Goal: Task Accomplishment & Management: Use online tool/utility

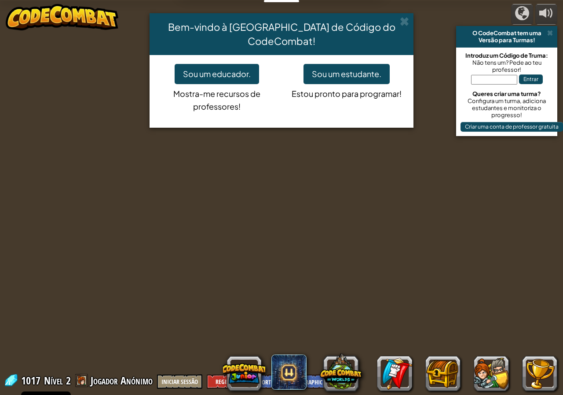
select select "pt-PT"
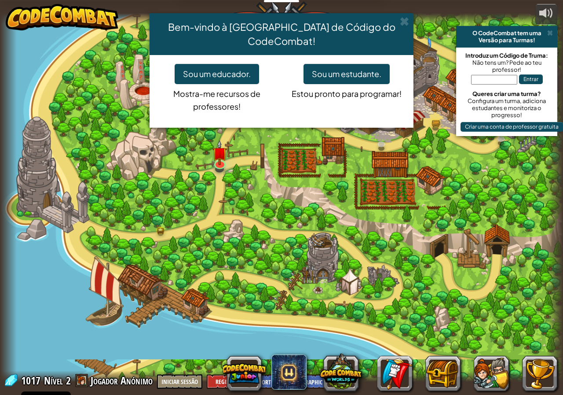
click at [219, 161] on div "Bem-vindo à [GEOGRAPHIC_DATA] de Código do CodeCombat! Sou um educador. Mostra-…" at bounding box center [281, 197] width 563 height 395
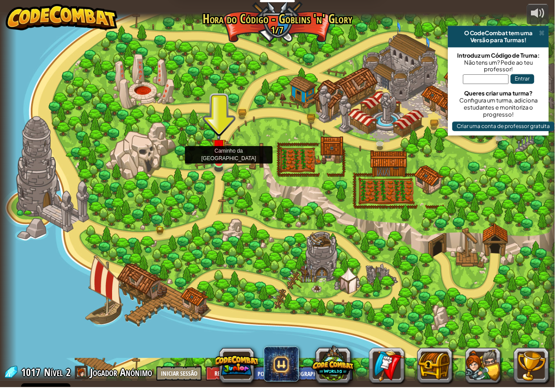
click at [219, 161] on img at bounding box center [219, 146] width 15 height 33
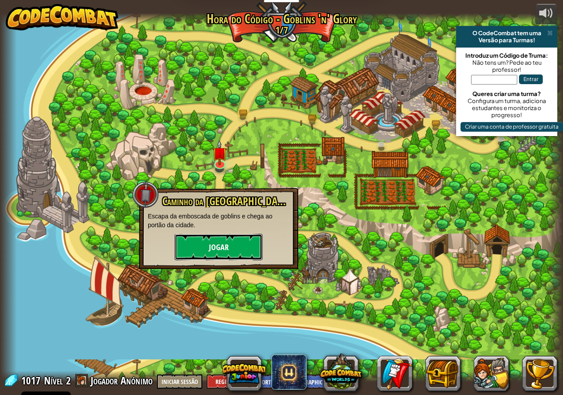
click at [211, 243] on button "Jogar" at bounding box center [219, 247] width 88 height 26
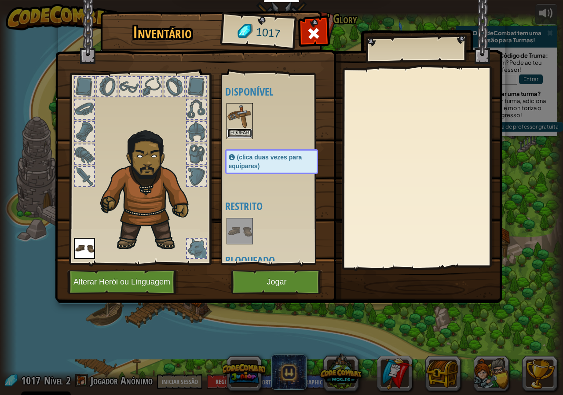
click at [234, 131] on button "Equipar" at bounding box center [239, 132] width 25 height 9
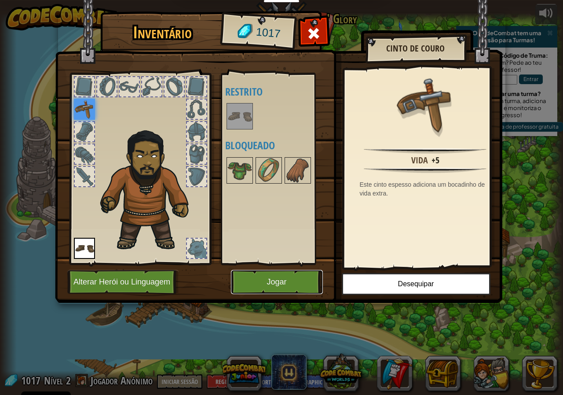
click at [279, 273] on button "Jogar" at bounding box center [277, 282] width 92 height 24
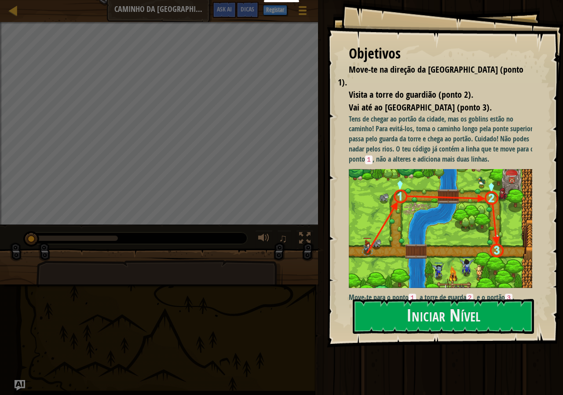
click at [397, 198] on img at bounding box center [444, 228] width 190 height 119
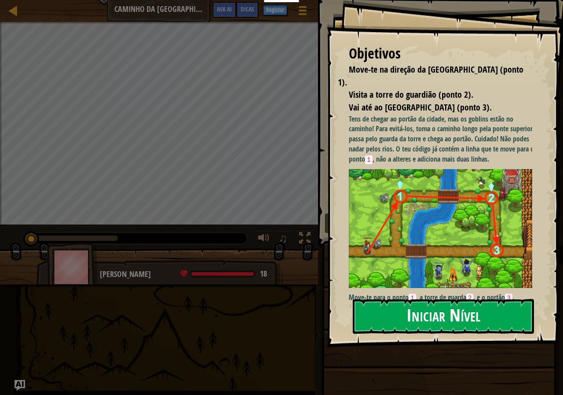
click at [417, 310] on button "Iniciar Nível" at bounding box center [443, 316] width 181 height 35
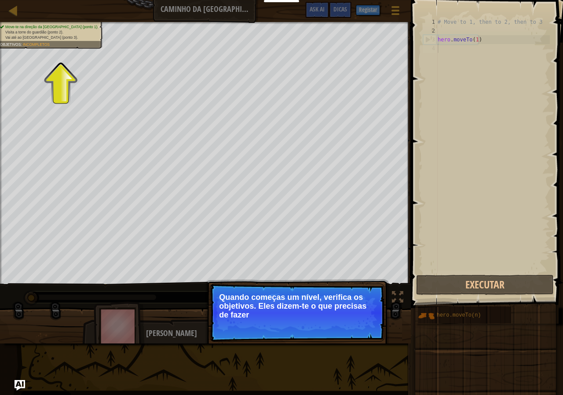
drag, startPoint x: 39, startPoint y: 32, endPoint x: 48, endPoint y: 41, distance: 12.8
click at [46, 40] on ul "Move-te na direção da [GEOGRAPHIC_DATA] (ponto 1). Visita a torre do guardião (…" at bounding box center [50, 33] width 100 height 16
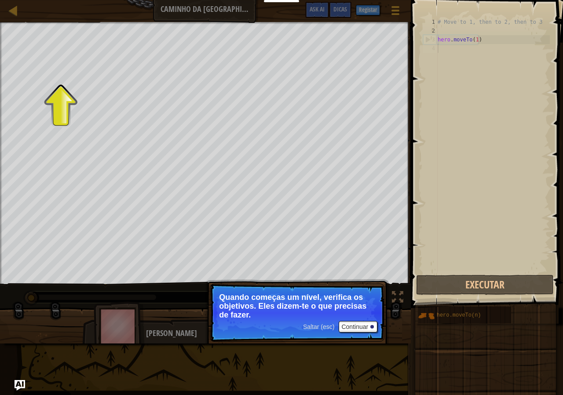
click at [435, 29] on div "2" at bounding box center [430, 30] width 15 height 9
click at [447, 49] on div "# Move to 1, then to 2, then to 3 hero . moveTo ( 1 )" at bounding box center [493, 154] width 114 height 273
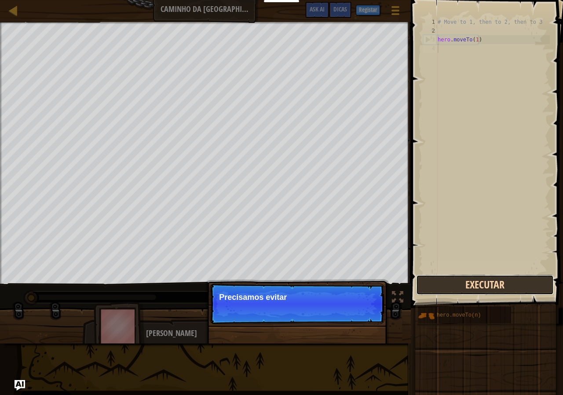
click at [435, 289] on button "Executar" at bounding box center [484, 284] width 137 height 20
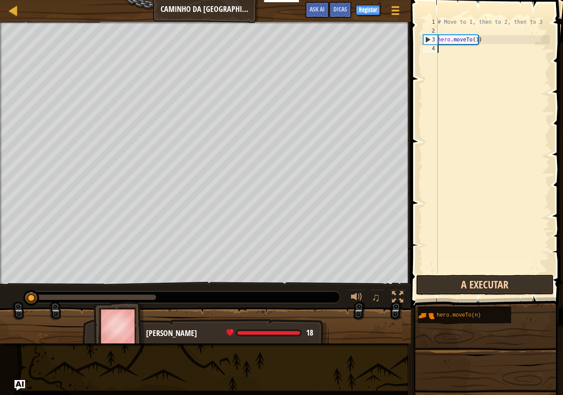
scroll to position [4, 0]
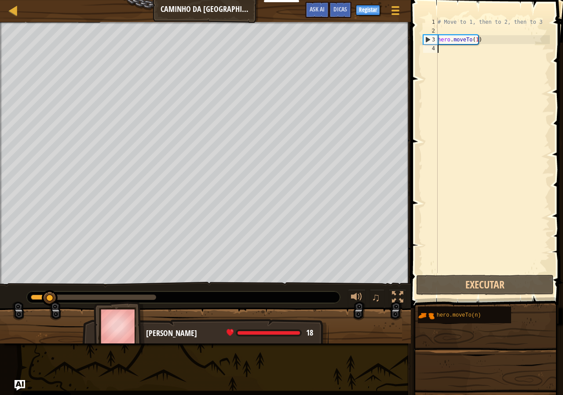
click at [441, 54] on div "# Move to 1, then to 2, then to 3 hero . moveTo ( 1 )" at bounding box center [493, 154] width 114 height 273
click at [447, 51] on div "# Move to 1, then to 2, then to 3 hero . moveTo ( 1 )" at bounding box center [493, 154] width 114 height 273
click at [441, 48] on div "# Move to 1, then to 2, then to 3 hero . moveTo ( 1 )" at bounding box center [493, 154] width 114 height 273
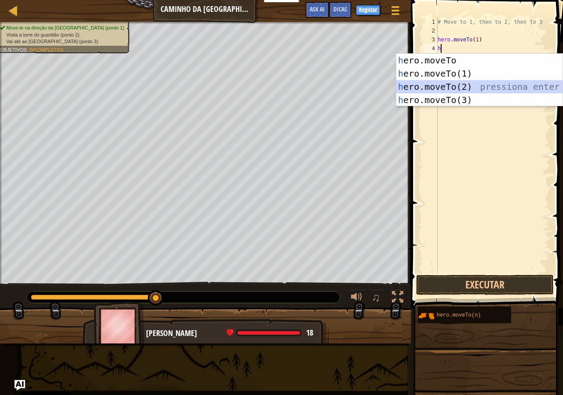
click at [451, 86] on div "h ero.moveTo pressiona enter h ero.moveTo(1) pressiona enter h ero.moveTo(2) pr…" at bounding box center [479, 93] width 166 height 79
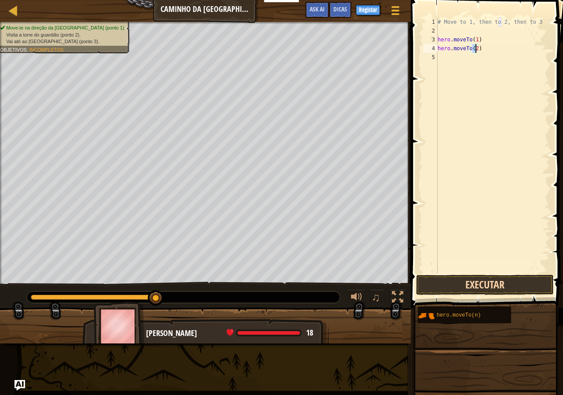
type textarea "hero.moveTo(2)"
click at [490, 282] on button "Executar" at bounding box center [484, 284] width 137 height 20
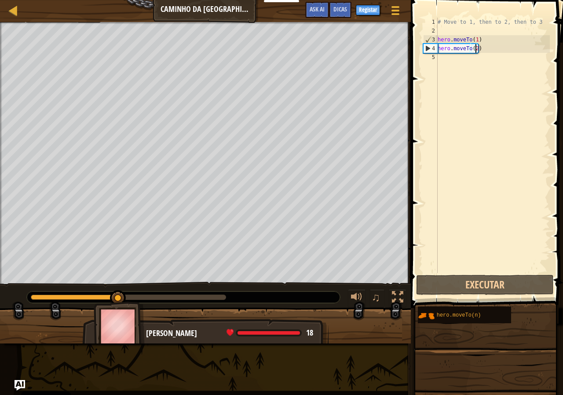
click at [439, 55] on div "# Move to 1, then to 2, then to 3 hero . moveTo ( 1 ) hero . moveTo ( 2 )" at bounding box center [493, 154] width 114 height 273
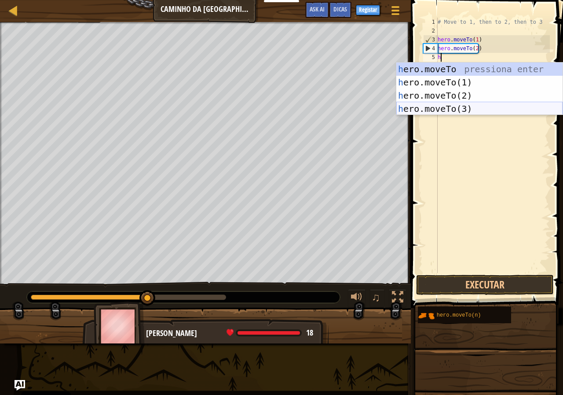
click at [440, 109] on div "h ero.moveTo pressiona enter h ero.moveTo(1) pressiona enter h ero.moveTo(2) pr…" at bounding box center [479, 101] width 166 height 79
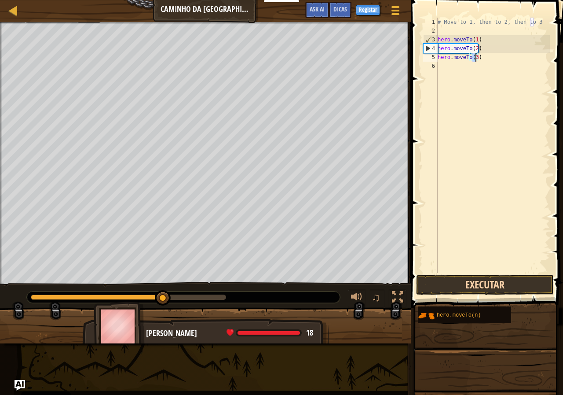
type textarea "hero.moveTo(3)"
click at [469, 281] on button "Executar" at bounding box center [484, 284] width 137 height 20
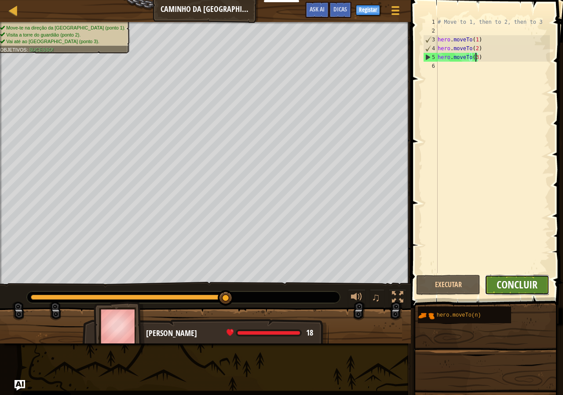
click at [497, 281] on button "Concluir" at bounding box center [517, 284] width 64 height 20
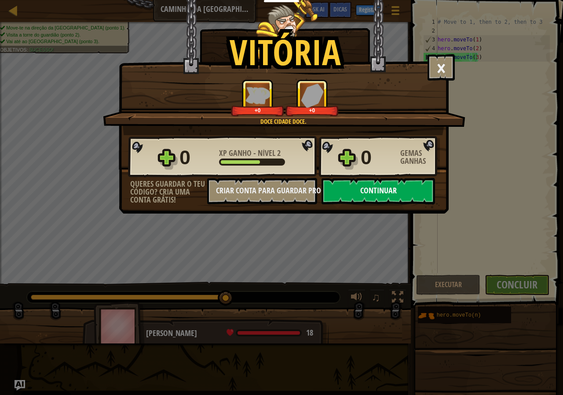
click at [378, 189] on button "Continuar" at bounding box center [378, 191] width 113 height 26
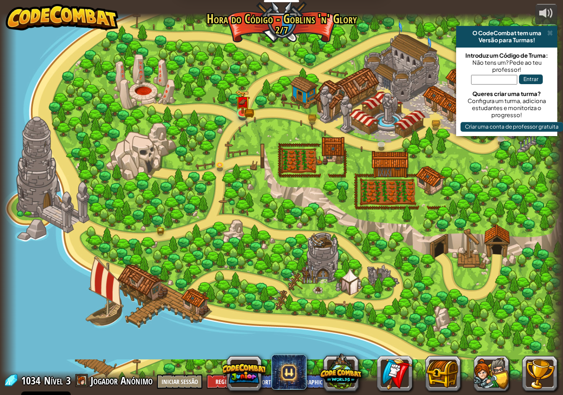
select select "pt-PT"
click at [239, 117] on link at bounding box center [243, 111] width 18 height 18
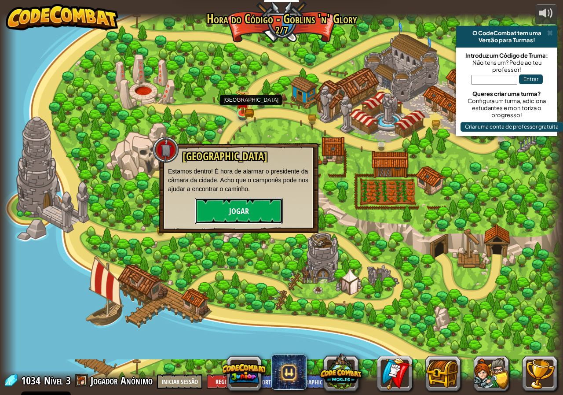
click at [263, 205] on button "Jogar" at bounding box center [239, 210] width 88 height 26
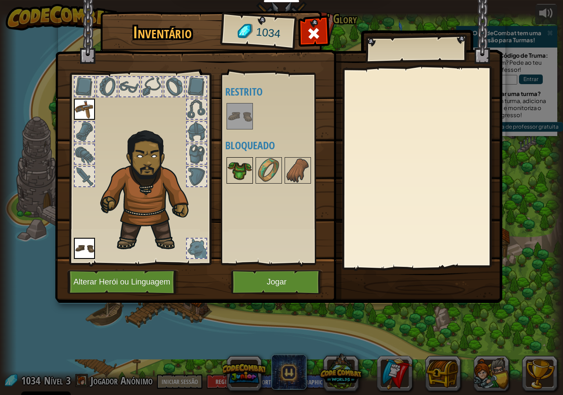
click at [228, 167] on img at bounding box center [239, 170] width 25 height 25
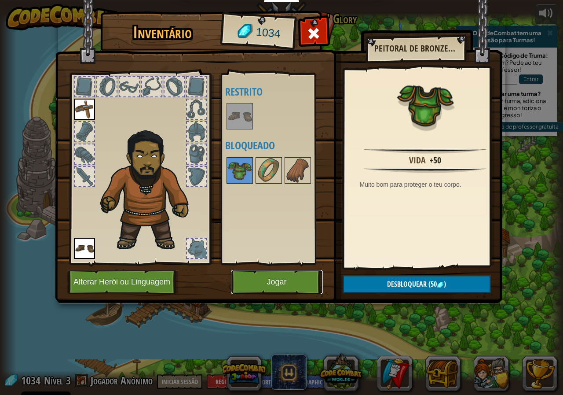
click at [248, 278] on button "Jogar" at bounding box center [277, 282] width 92 height 24
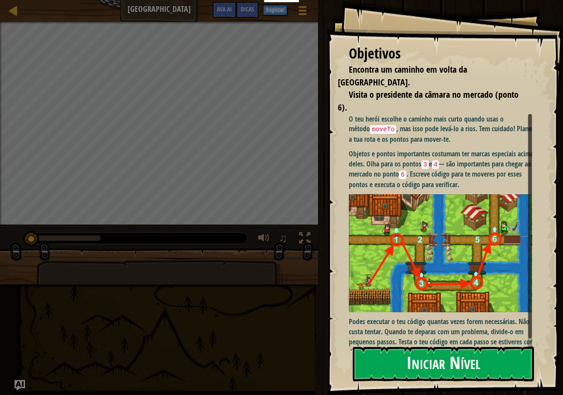
click at [466, 350] on button "Iniciar Nível" at bounding box center [443, 363] width 181 height 35
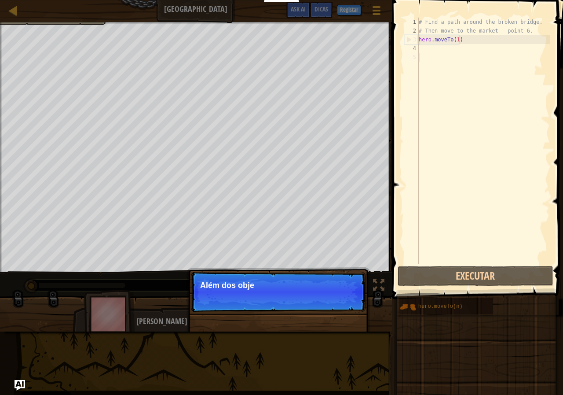
click at [422, 48] on div "# Find a path around the broken bridge. # Then move to the market - point 6. he…" at bounding box center [483, 150] width 133 height 264
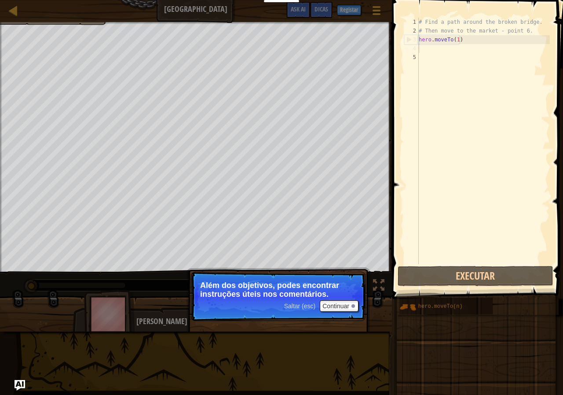
click at [423, 51] on div "# Find a path around the broken bridge. # Then move to the market - point 6. he…" at bounding box center [483, 150] width 133 height 264
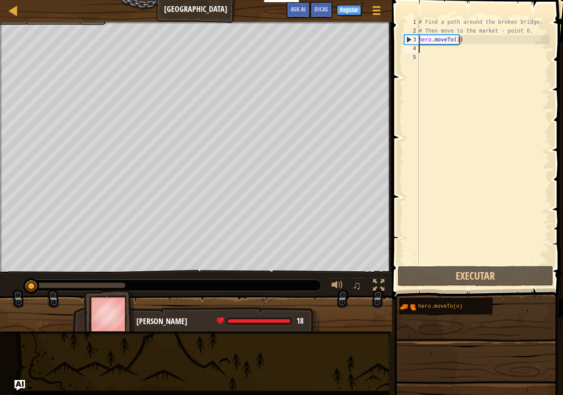
click at [429, 48] on div "# Find a path around the broken bridge. # Then move to the market - point 6. he…" at bounding box center [483, 150] width 133 height 264
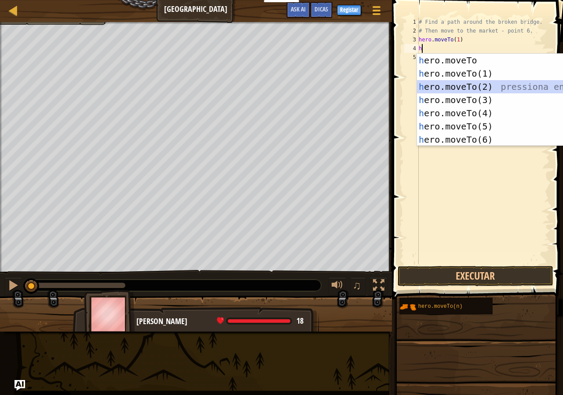
click at [464, 83] on div "h ero.moveTo pressiona enter h ero.moveTo(1) pressiona enter h ero.moveTo(2) pr…" at bounding box center [500, 113] width 166 height 119
type textarea "hero.moveTo(2)"
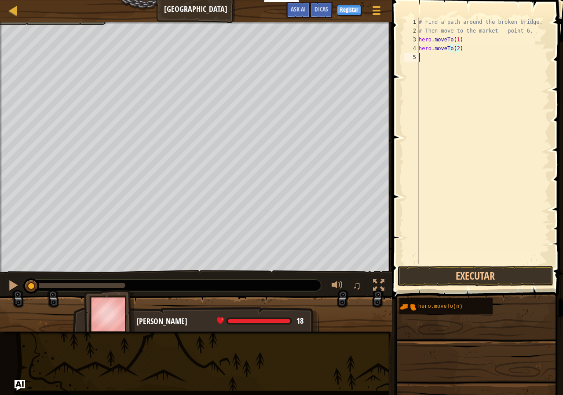
click at [425, 59] on div "# Find a path around the broken bridge. # Then move to the market - point 6. he…" at bounding box center [483, 150] width 133 height 264
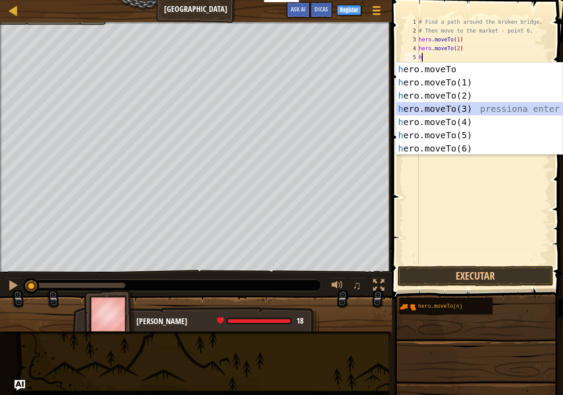
click at [440, 106] on div "h ero.moveTo pressiona enter h ero.moveTo(1) pressiona enter h ero.moveTo(2) pr…" at bounding box center [479, 121] width 166 height 119
type textarea "hero.moveTo(3)"
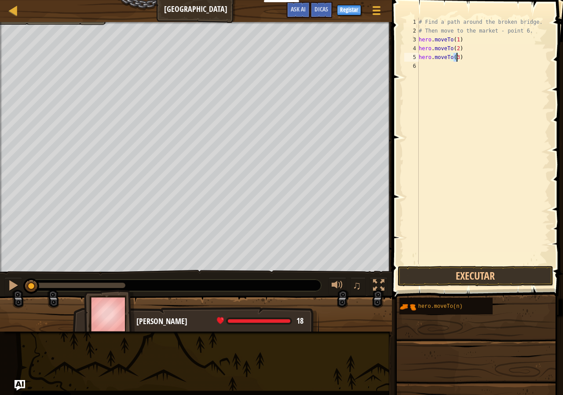
click at [429, 66] on div "# Find a path around the broken bridge. # Then move to the market - point 6. he…" at bounding box center [483, 150] width 133 height 264
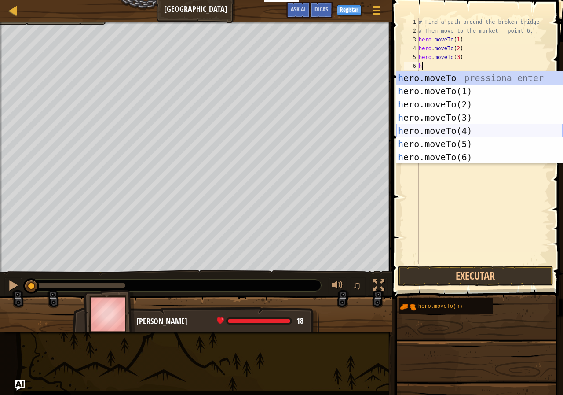
click at [446, 130] on div "h ero.moveTo pressiona enter h ero.moveTo(1) pressiona enter h ero.moveTo(2) pr…" at bounding box center [479, 130] width 166 height 119
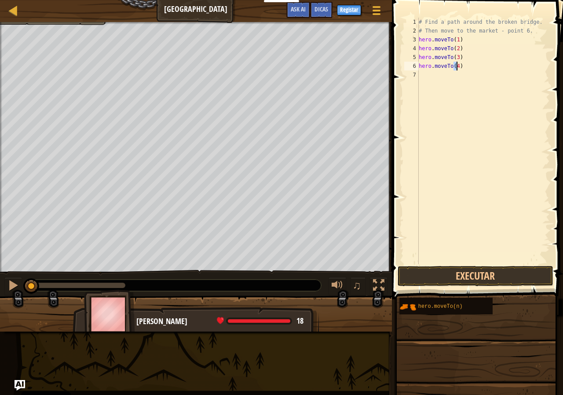
type textarea "hero.moveTo(4)"
click at [423, 77] on div "# Find a path around the broken bridge. # Then move to the market - point 6. he…" at bounding box center [483, 150] width 133 height 264
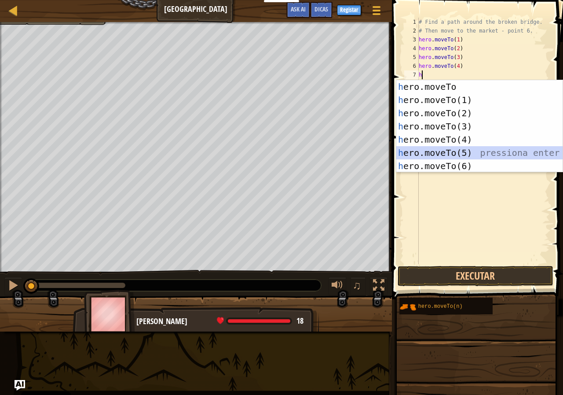
click at [436, 154] on div "h ero.moveTo pressiona enter h ero.moveTo(1) pressiona enter h ero.moveTo(2) pr…" at bounding box center [479, 139] width 166 height 119
type textarea "hero.moveTo(5)"
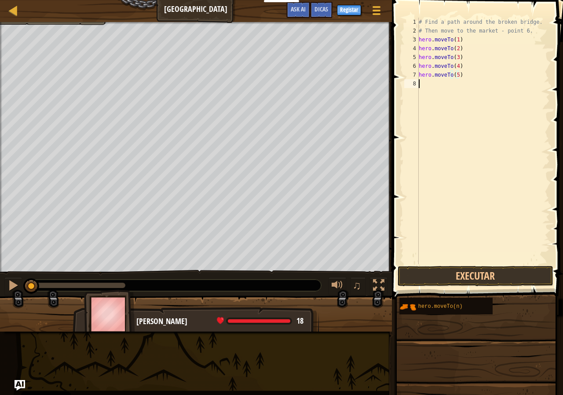
click at [420, 86] on div "# Find a path around the broken bridge. # Then move to the market - point 6. he…" at bounding box center [483, 150] width 133 height 264
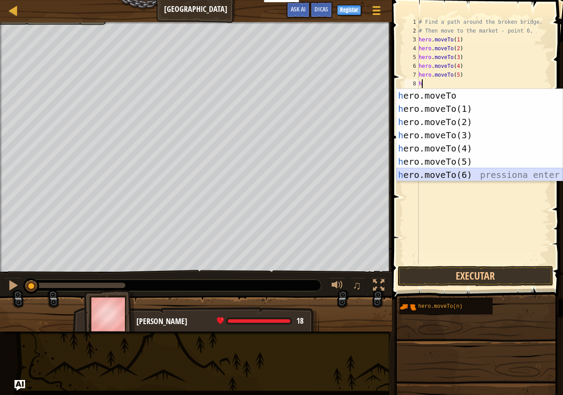
click at [433, 174] on div "h ero.moveTo pressiona enter h ero.moveTo(1) pressiona enter h ero.moveTo(2) pr…" at bounding box center [479, 148] width 166 height 119
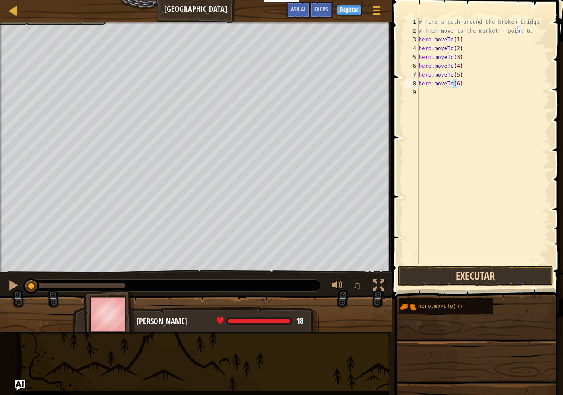
type textarea "hero.moveTo(6)"
drag, startPoint x: 472, startPoint y: 274, endPoint x: 468, endPoint y: 276, distance: 4.5
click at [469, 275] on button "Executar" at bounding box center [476, 276] width 156 height 20
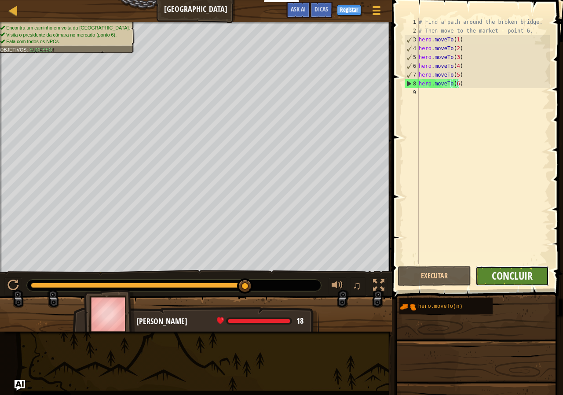
click at [498, 274] on span "Concluir" at bounding box center [512, 275] width 41 height 14
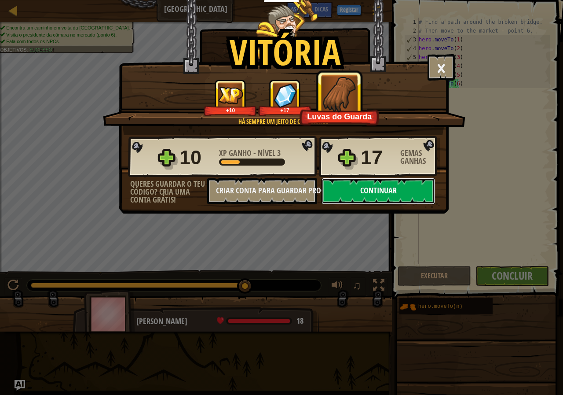
click at [396, 188] on button "Continuar" at bounding box center [378, 191] width 113 height 26
select select "pt-PT"
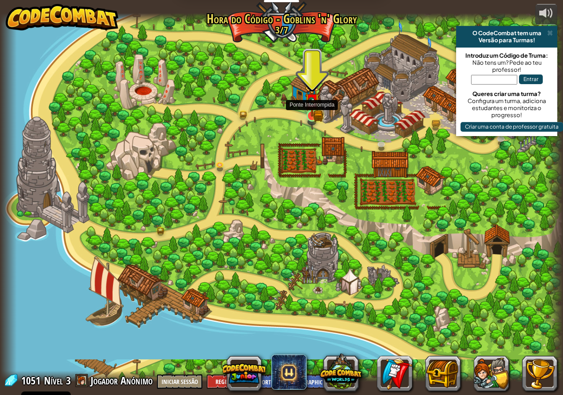
click at [318, 104] on img at bounding box center [312, 100] width 15 height 32
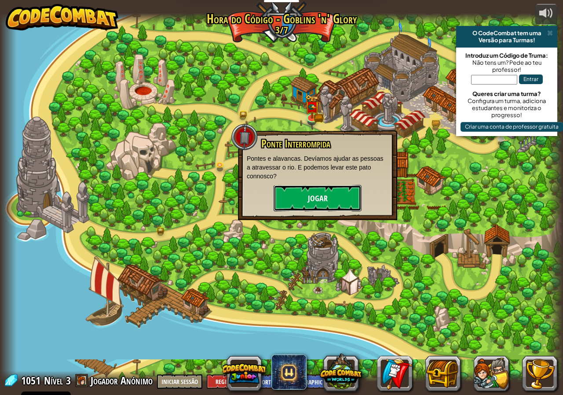
click at [324, 192] on button "Jogar" at bounding box center [318, 198] width 88 height 26
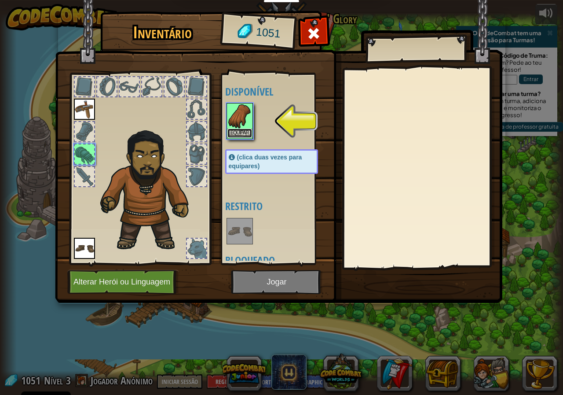
click at [247, 129] on button "Equipar" at bounding box center [239, 132] width 25 height 9
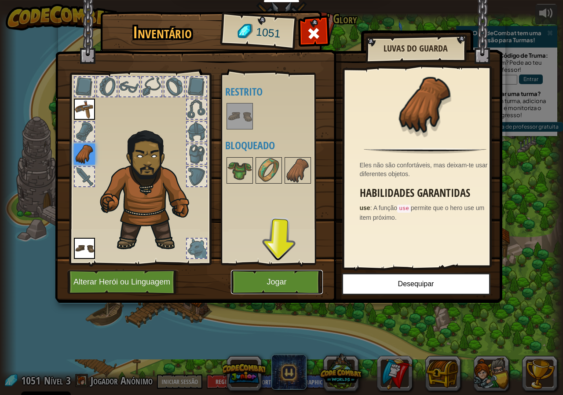
click at [259, 276] on button "Jogar" at bounding box center [277, 282] width 92 height 24
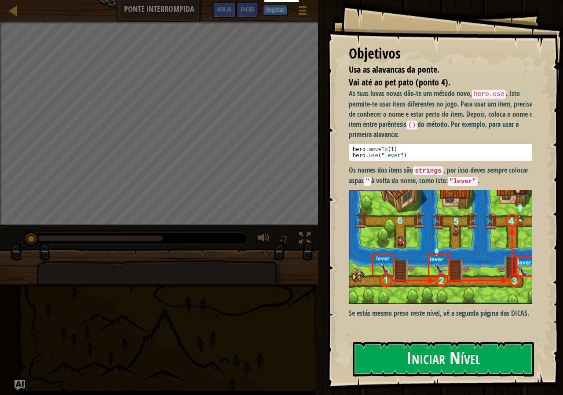
drag, startPoint x: 436, startPoint y: 167, endPoint x: 427, endPoint y: 169, distance: 9.5
click at [435, 167] on code "strings" at bounding box center [428, 170] width 30 height 9
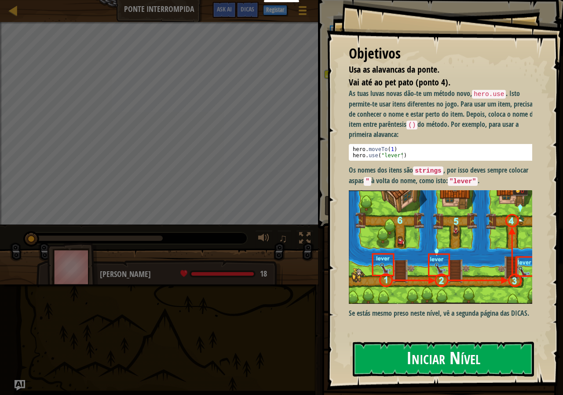
click at [422, 353] on button "Iniciar Nível" at bounding box center [443, 358] width 181 height 35
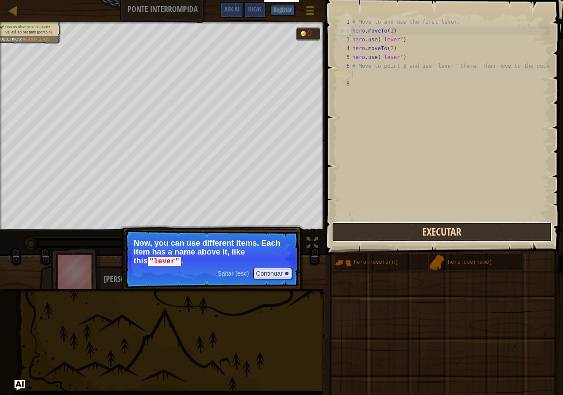
click at [388, 230] on button "Executar" at bounding box center [442, 232] width 220 height 20
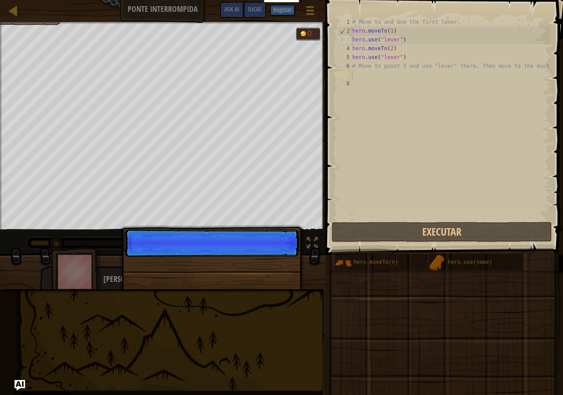
scroll to position [4, 0]
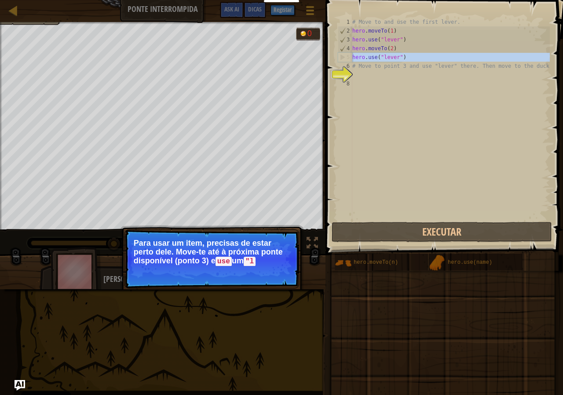
click at [347, 57] on div "5" at bounding box center [345, 57] width 14 height 9
type textarea "hero.use("lever")"
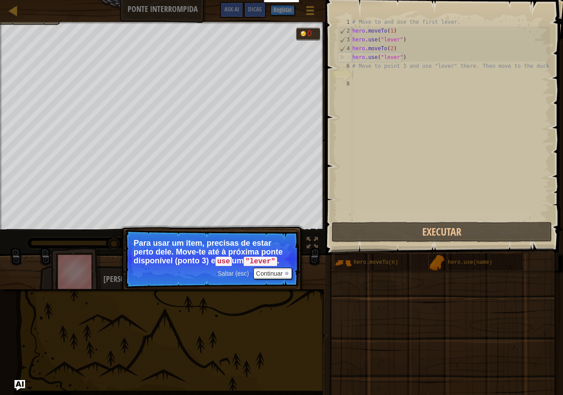
click at [361, 78] on div "# Move to and use the first lever. hero . moveTo ( 1 ) hero . use ( "lever" ) h…" at bounding box center [450, 128] width 199 height 220
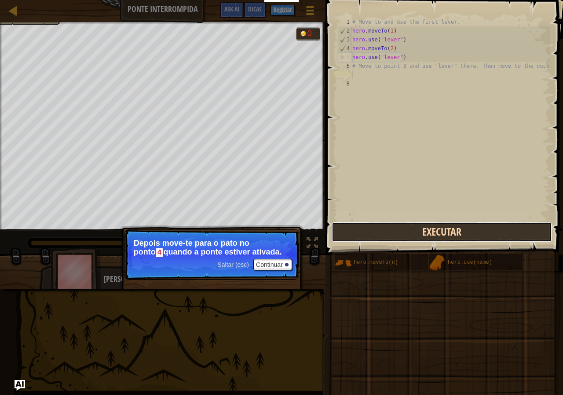
click at [379, 230] on button "Executar" at bounding box center [442, 232] width 220 height 20
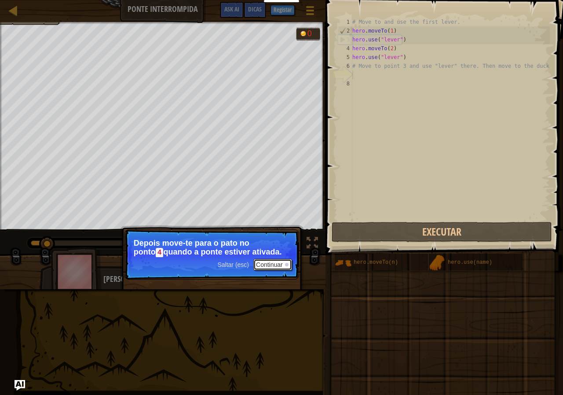
click at [280, 261] on button "Continuar" at bounding box center [272, 264] width 39 height 11
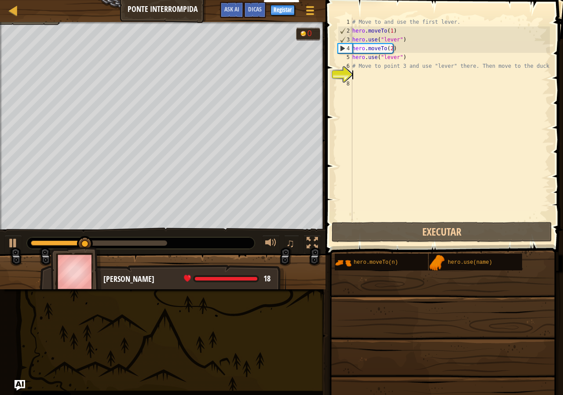
click at [362, 79] on div "# Move to and use the first lever. hero . moveTo ( 1 ) hero . use ( "lever" ) h…" at bounding box center [450, 128] width 199 height 220
click at [358, 73] on div "# Move to and use the first lever. hero . moveTo ( 1 ) hero . use ( "lever" ) h…" at bounding box center [450, 128] width 199 height 220
click at [358, 75] on div "# Move to and use the first lever. hero . moveTo ( 1 ) hero . use ( "lever" ) h…" at bounding box center [450, 128] width 199 height 220
click at [356, 68] on div "# Move to and use the first lever. hero . moveTo ( 1 ) hero . use ( "lever" ) h…" at bounding box center [450, 128] width 199 height 220
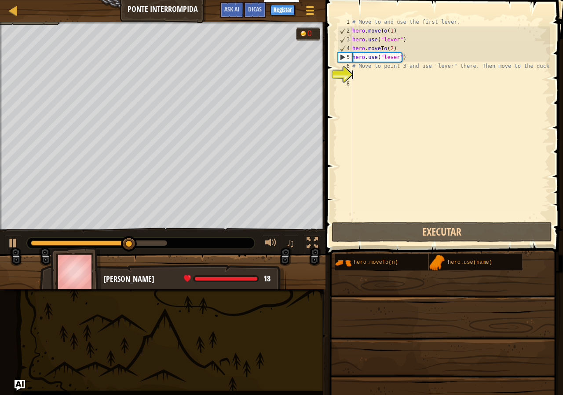
type textarea "# Move to point 3 and use "lever" there. Then move to the duck."
click at [354, 77] on div "# Move to and use the first lever. hero . moveTo ( 1 ) hero . use ( "lever" ) h…" at bounding box center [450, 128] width 199 height 220
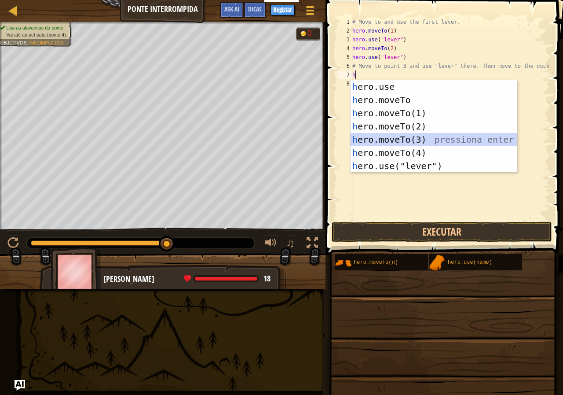
click at [369, 142] on div "h ero.use pressiona enter h ero.moveTo pressiona enter h ero.moveTo(1) pression…" at bounding box center [434, 139] width 166 height 119
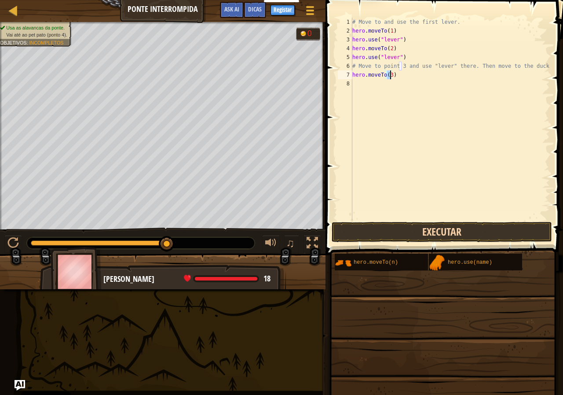
type textarea "hero.moveTo(3)"
click at [379, 232] on button "Executar" at bounding box center [442, 232] width 220 height 20
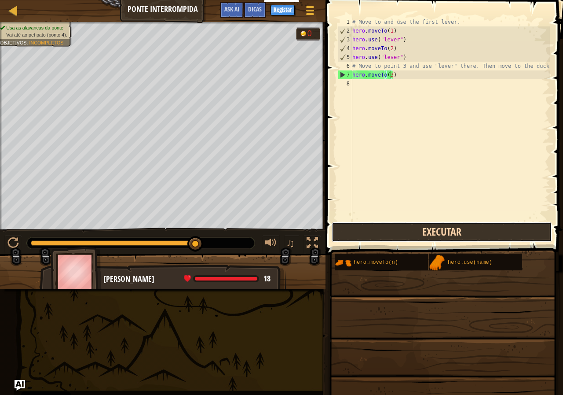
click at [371, 234] on button "Executar" at bounding box center [442, 232] width 220 height 20
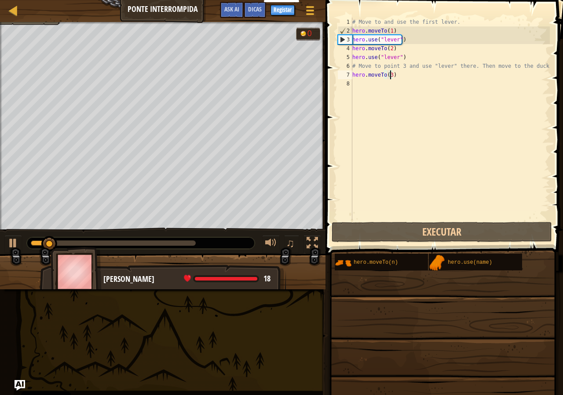
click at [358, 85] on div "# Move to and use the first lever. hero . moveTo ( 1 ) hero . use ( "lever" ) h…" at bounding box center [450, 128] width 199 height 220
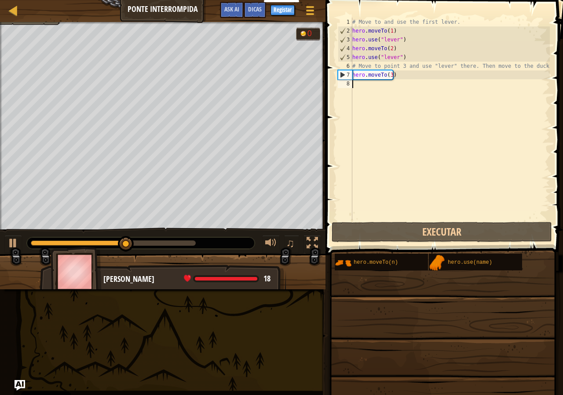
click at [353, 85] on div "# Move to and use the first lever. hero . moveTo ( 1 ) hero . use ( "lever" ) h…" at bounding box center [450, 128] width 199 height 220
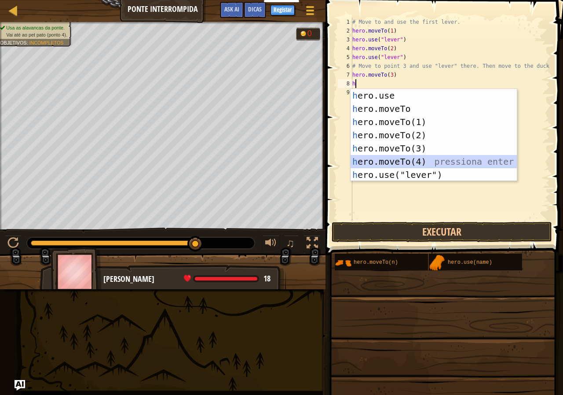
click at [420, 157] on div "h ero.use pressiona enter h ero.moveTo pressiona enter h ero.moveTo(1) pression…" at bounding box center [434, 148] width 166 height 119
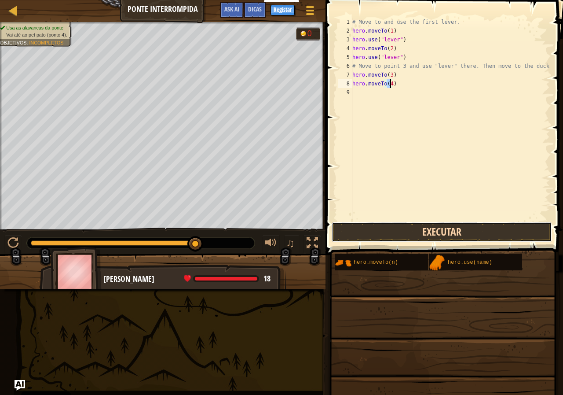
click at [423, 230] on button "Executar" at bounding box center [442, 232] width 220 height 20
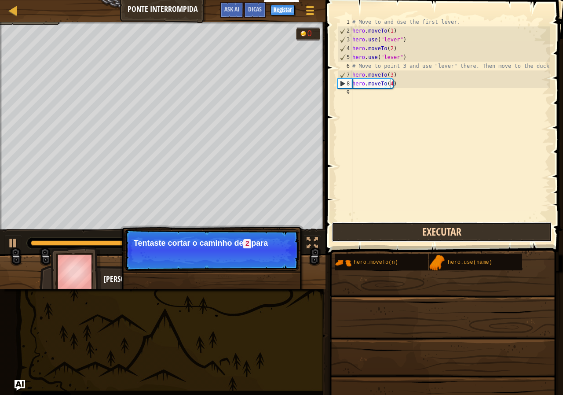
click at [359, 231] on button "Executar" at bounding box center [442, 232] width 220 height 20
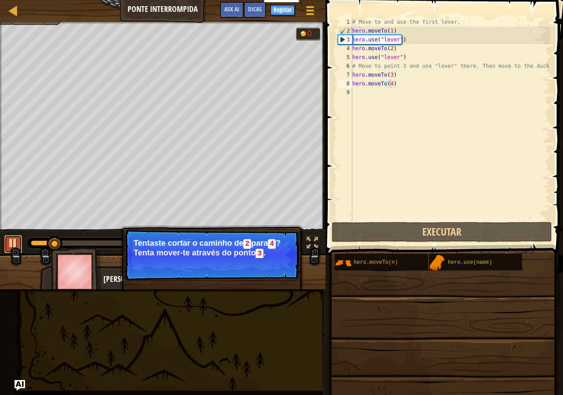
click at [17, 239] on div at bounding box center [12, 242] width 11 height 11
click at [393, 86] on div "# Move to and use the first lever. hero . moveTo ( 1 ) hero . use ( "lever" ) h…" at bounding box center [450, 128] width 199 height 220
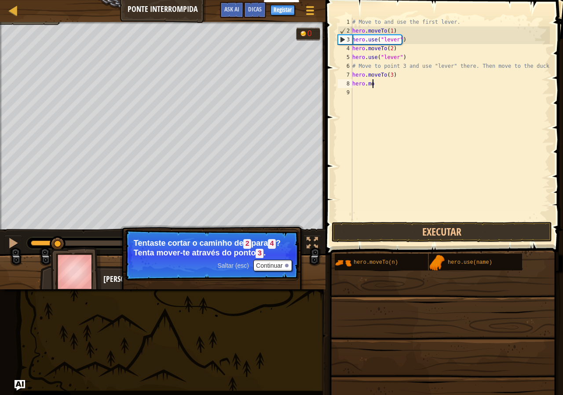
type textarea "h"
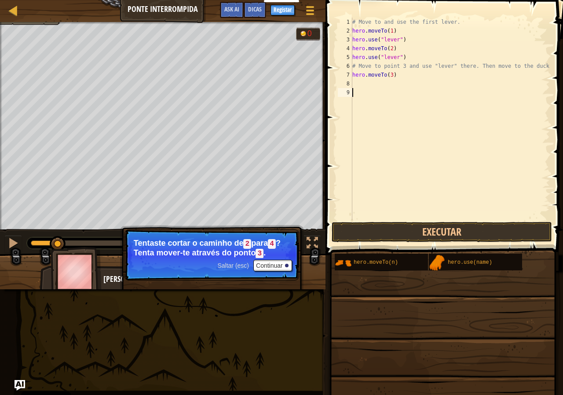
click at [358, 88] on div "# Move to and use the first lever. hero . moveTo ( 1 ) hero . use ( "lever" ) h…" at bounding box center [450, 128] width 199 height 220
click at [355, 82] on div "# Move to and use the first lever. hero . moveTo ( 1 ) hero . use ( "lever" ) h…" at bounding box center [450, 128] width 199 height 220
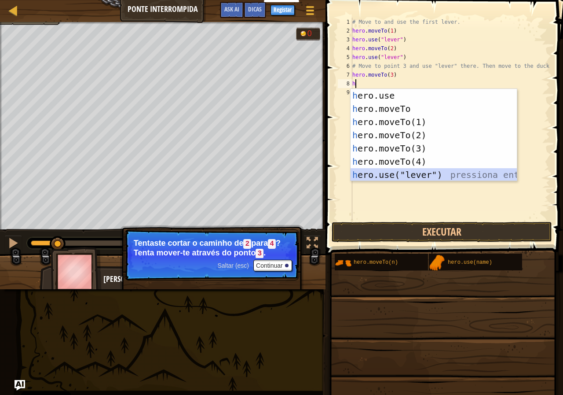
click at [405, 170] on div "h ero.use pressiona enter h ero.moveTo pressiona enter h ero.moveTo(1) pression…" at bounding box center [434, 148] width 166 height 119
type textarea "hero.use("lever")"
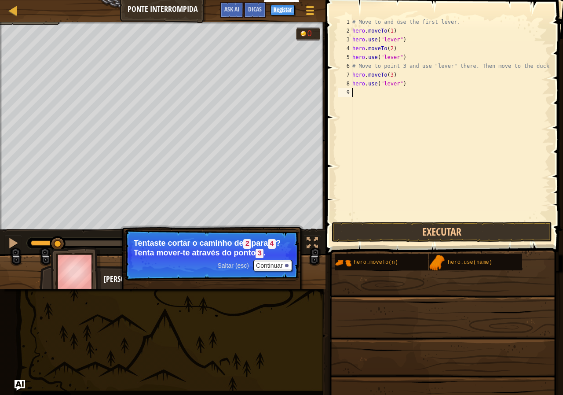
click at [356, 94] on div "# Move to and use the first lever. hero . moveTo ( 1 ) hero . use ( "lever" ) h…" at bounding box center [450, 128] width 199 height 220
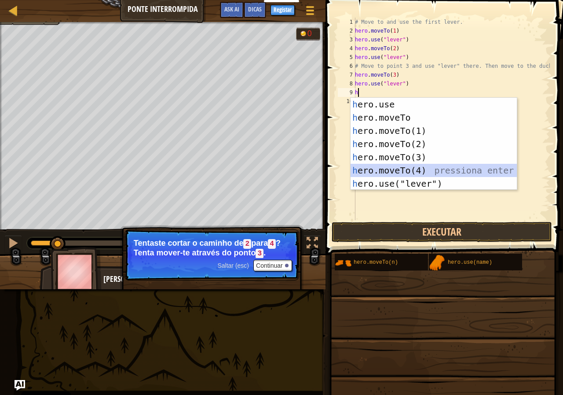
drag, startPoint x: 393, startPoint y: 167, endPoint x: 419, endPoint y: 196, distance: 38.9
click at [394, 168] on div "h ero.use pressiona enter h ero.moveTo pressiona enter h ero.moveTo(1) pression…" at bounding box center [434, 157] width 166 height 119
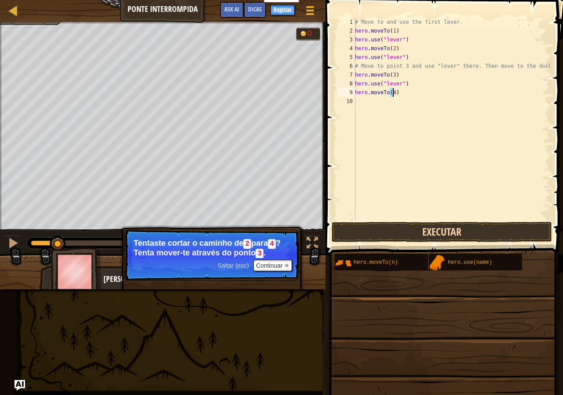
type textarea "hero.moveTo(4)"
click at [373, 227] on button "Executar" at bounding box center [442, 232] width 220 height 20
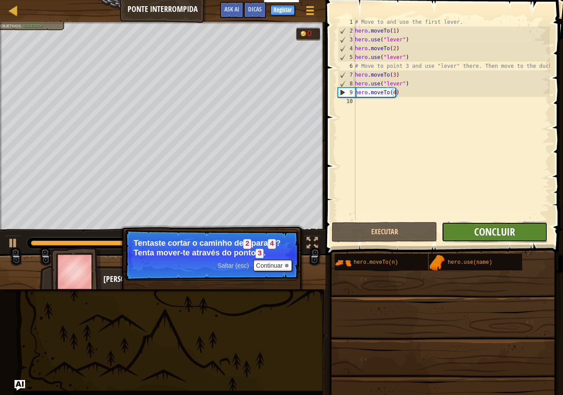
click at [494, 228] on span "Concluir" at bounding box center [494, 231] width 41 height 14
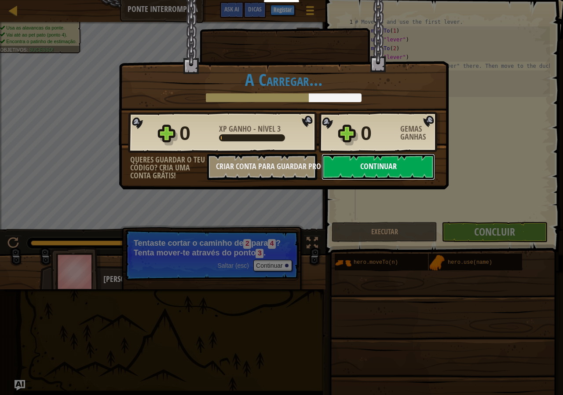
click at [417, 168] on button "Continuar" at bounding box center [378, 167] width 113 height 26
select select "pt-PT"
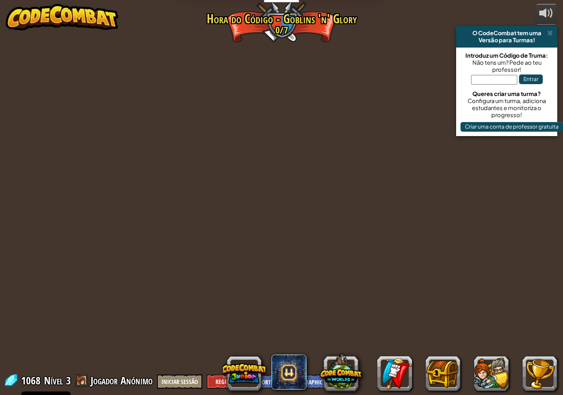
select select "pt-PT"
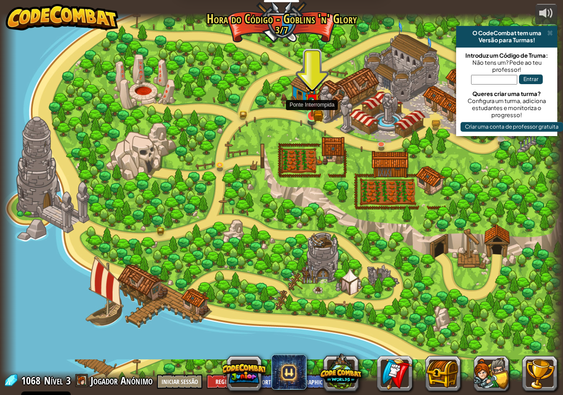
click at [305, 107] on img at bounding box center [312, 100] width 15 height 32
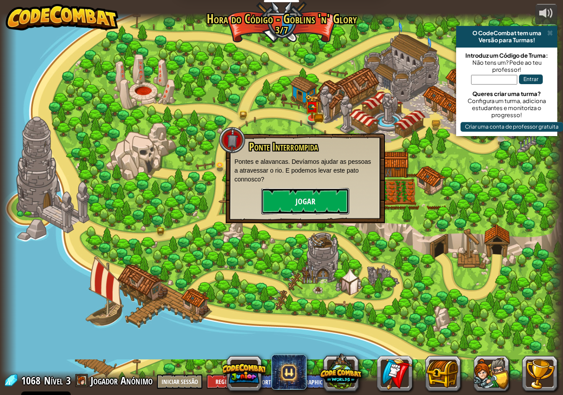
click at [303, 194] on button "Jogar" at bounding box center [305, 201] width 88 height 26
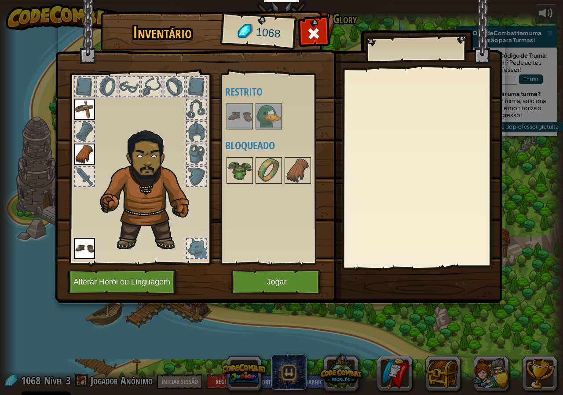
click at [268, 113] on img at bounding box center [268, 116] width 25 height 25
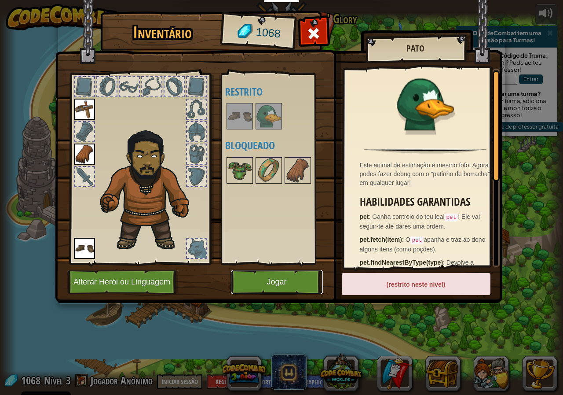
click at [272, 274] on button "Jogar" at bounding box center [277, 282] width 92 height 24
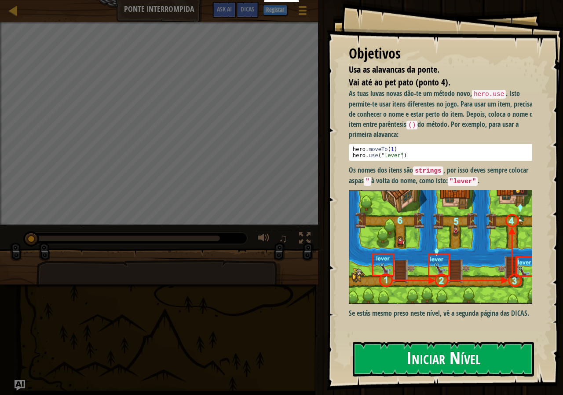
click at [434, 355] on button "Iniciar Nível" at bounding box center [443, 358] width 181 height 35
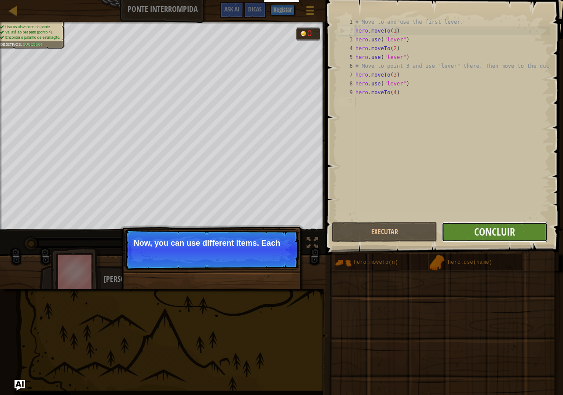
click at [456, 203] on div "1 2 3 4 5 6 7 8 9 10 # Move to and use the first lever. hero . moveTo ( 1 ) her…" at bounding box center [443, 144] width 240 height 281
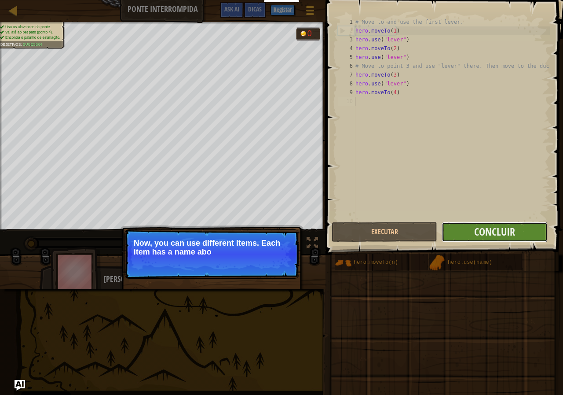
click at [450, 235] on button "Concluir" at bounding box center [495, 232] width 106 height 20
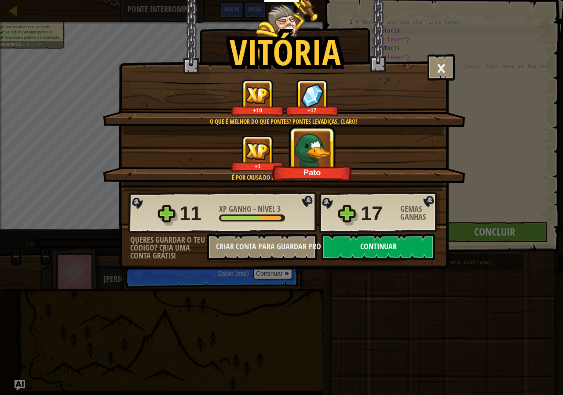
scroll to position [4, 0]
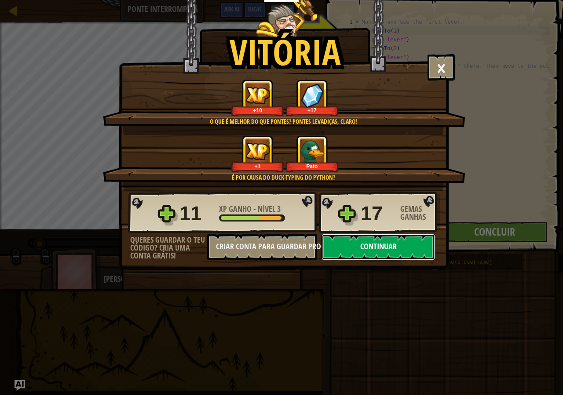
click at [353, 248] on button "Continuar" at bounding box center [378, 247] width 113 height 26
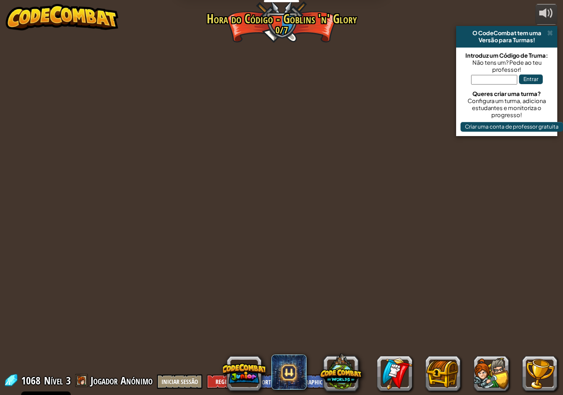
select select "pt-PT"
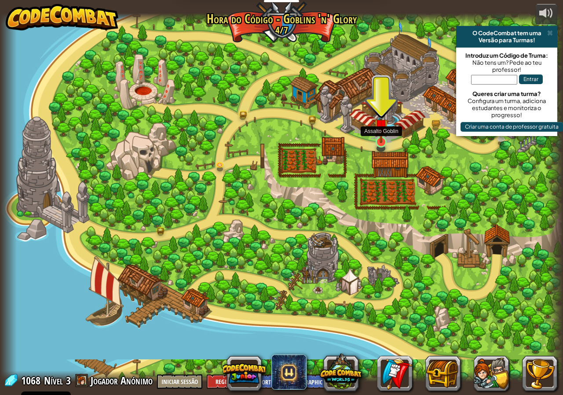
click at [377, 143] on img at bounding box center [381, 125] width 15 height 33
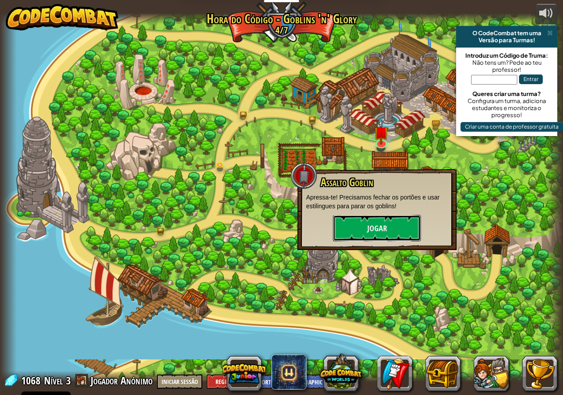
drag, startPoint x: 392, startPoint y: 219, endPoint x: 397, endPoint y: 219, distance: 5.3
click at [395, 219] on button "Jogar" at bounding box center [377, 228] width 88 height 26
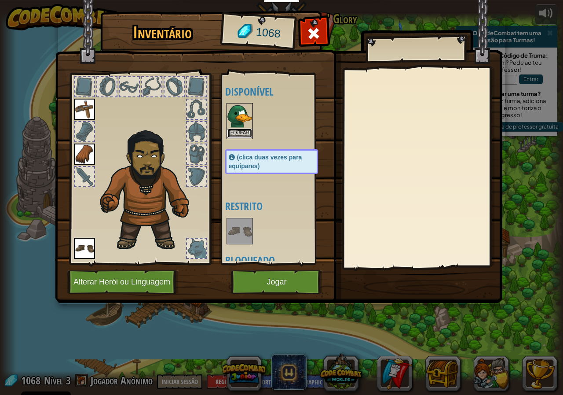
click at [243, 135] on button "Equipar" at bounding box center [239, 132] width 25 height 9
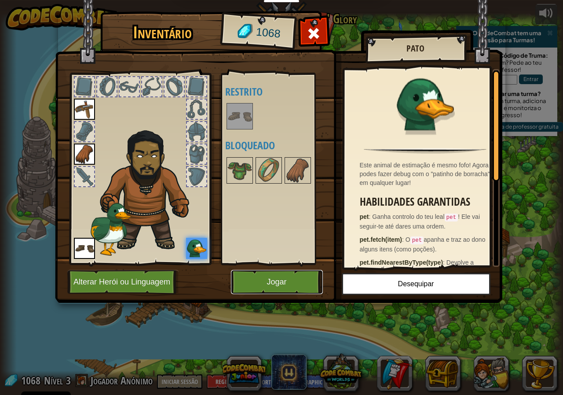
click at [293, 289] on button "Jogar" at bounding box center [277, 282] width 92 height 24
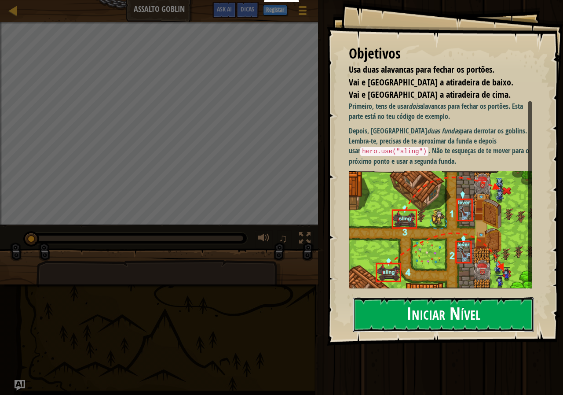
click at [431, 320] on button "Iniciar Nível" at bounding box center [443, 314] width 181 height 35
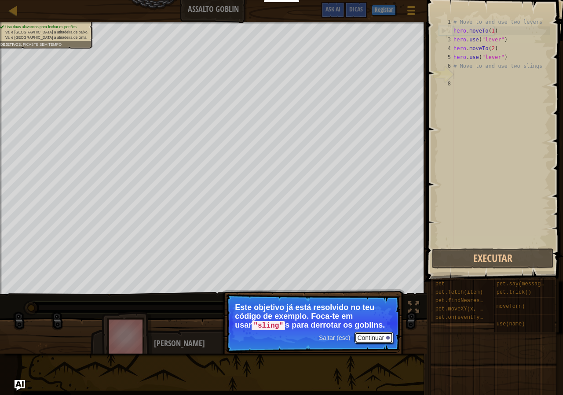
click at [362, 336] on button "Continuar" at bounding box center [374, 337] width 39 height 11
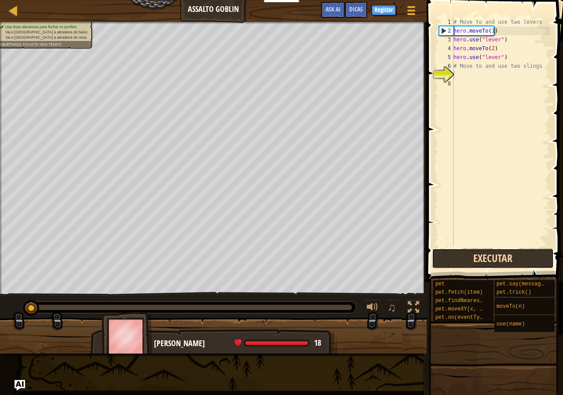
click at [457, 258] on button "Executar" at bounding box center [493, 258] width 122 height 20
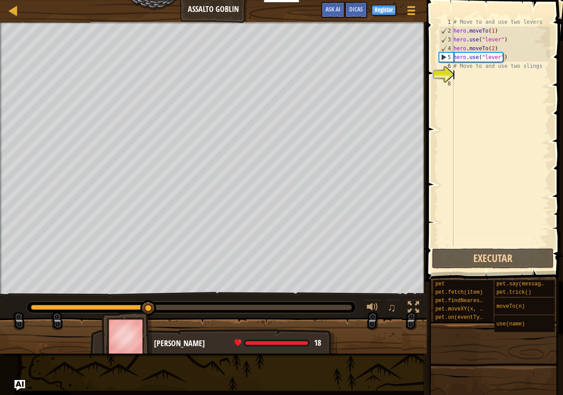
click at [459, 73] on div "# Move to and use two levers hero . moveTo ( 1 ) hero . use ( "lever" ) hero . …" at bounding box center [501, 141] width 98 height 246
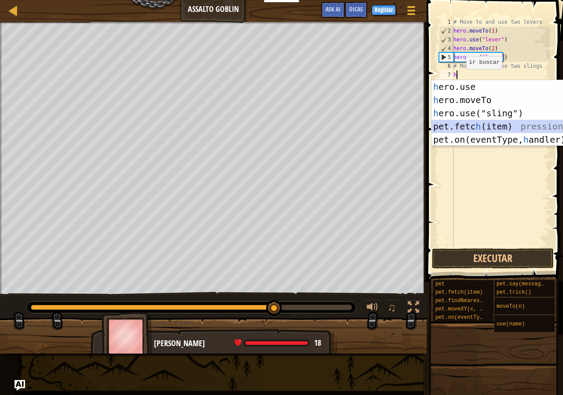
click at [455, 122] on div "h ero.use pressiona enter h ero.moveTo pressiona enter h ero.use("sling") press…" at bounding box center [514, 126] width 166 height 92
type textarea "pet.fetch(item)"
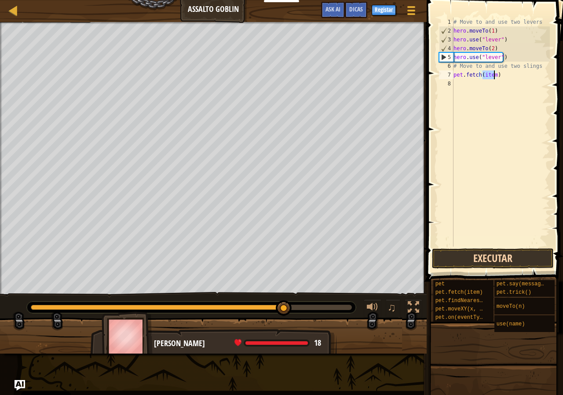
drag, startPoint x: 470, startPoint y: 245, endPoint x: 471, endPoint y: 256, distance: 10.2
click at [471, 255] on div "pet.fetch(item) 1 2 3 4 5 6 7 8 # Move to and use two levers hero . moveTo ( 1 …" at bounding box center [493, 157] width 139 height 307
drag, startPoint x: 471, startPoint y: 256, endPoint x: 475, endPoint y: 259, distance: 4.8
click at [472, 259] on button "Executar" at bounding box center [493, 258] width 122 height 20
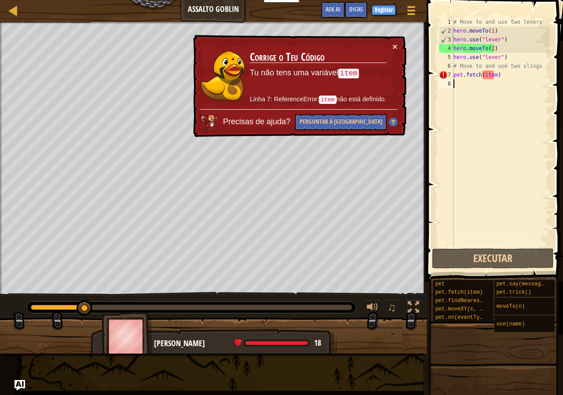
click at [387, 47] on td "Corrige o Teu Código Tu não tens uma variável item Linha 7: ReferenceError: ite…" at bounding box center [317, 75] width 137 height 67
click at [394, 48] on button "×" at bounding box center [394, 46] width 5 height 9
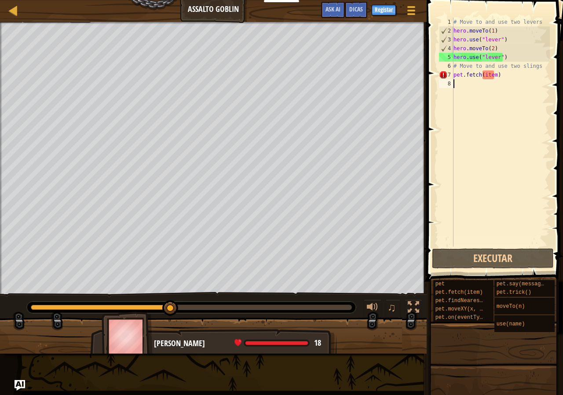
click at [503, 72] on div "# Move to and use two levers hero . moveTo ( 1 ) hero . use ( "lever" ) hero . …" at bounding box center [501, 141] width 98 height 246
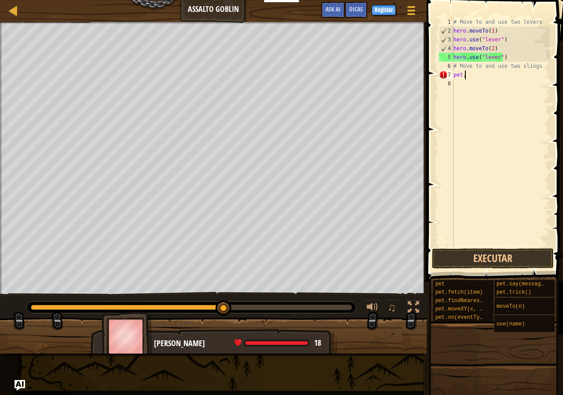
type textarea "p"
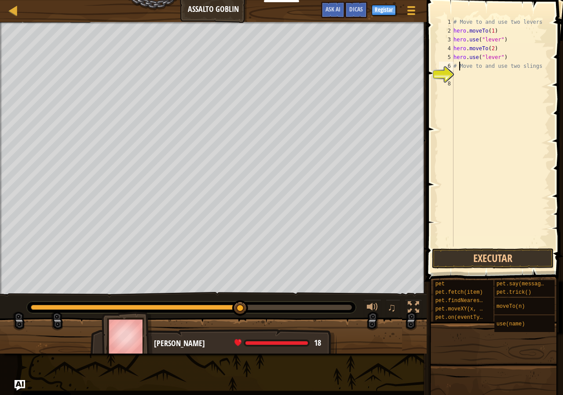
click at [460, 66] on div "# Move to and use two levers hero . moveTo ( 1 ) hero . use ( "lever" ) hero . …" at bounding box center [501, 141] width 98 height 246
type textarea "# Move to and use two slings"
click at [453, 70] on div "7" at bounding box center [446, 74] width 15 height 9
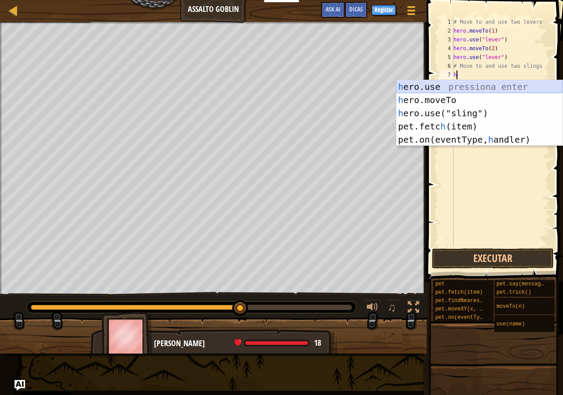
click at [435, 84] on div "h ero.use pressiona enter h ero.moveTo pressiona enter h ero.use("sling") press…" at bounding box center [479, 126] width 166 height 92
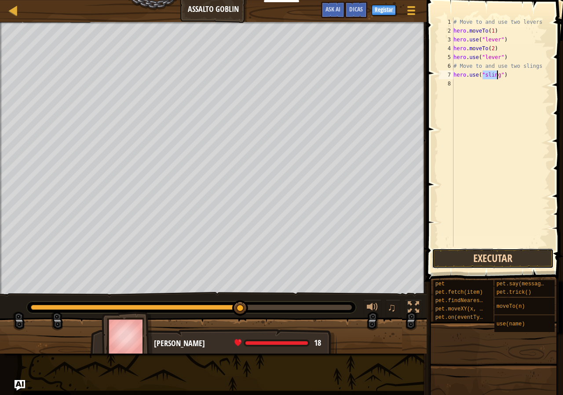
click at [444, 254] on button "Executar" at bounding box center [493, 258] width 122 height 20
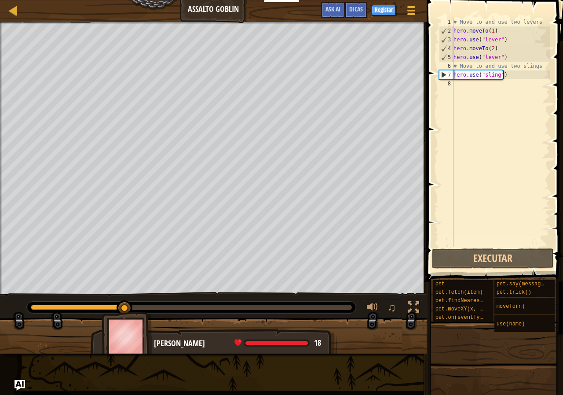
click at [503, 77] on div "# Move to and use two levers hero . moveTo ( 1 ) hero . use ( "lever" ) hero . …" at bounding box center [501, 141] width 98 height 246
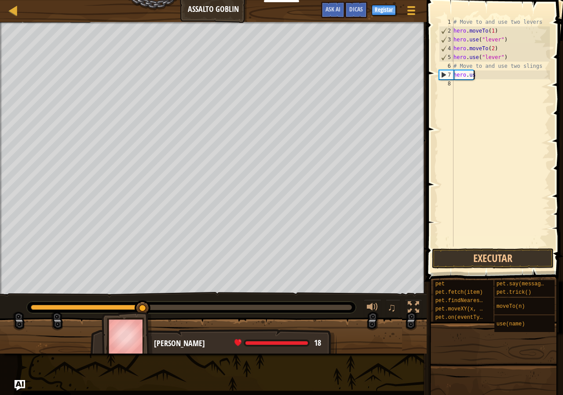
type textarea "h"
type textarea "# Move to and use two slings"
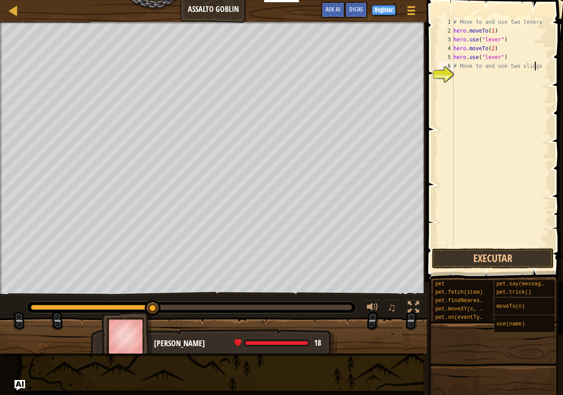
click at [457, 77] on div "# Move to and use two levers hero . moveTo ( 1 ) hero . use ( "lever" ) hero . …" at bounding box center [501, 141] width 98 height 246
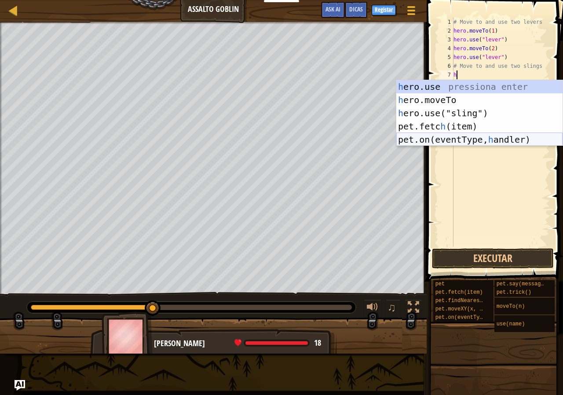
click at [456, 137] on div "h ero.use pressiona enter h ero.moveTo pressiona enter h ero.use("sling") press…" at bounding box center [479, 126] width 166 height 92
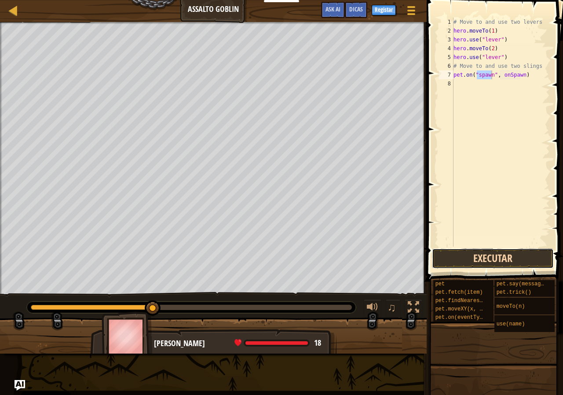
click at [506, 257] on button "Executar" at bounding box center [493, 258] width 122 height 20
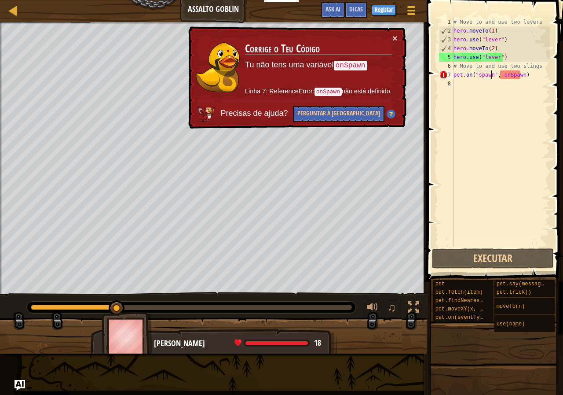
click at [399, 37] on div "× Corrige o Teu Código Tu não tens uma variável onSpawn Linha 7: ReferenceError…" at bounding box center [296, 77] width 220 height 102
click at [397, 37] on button "×" at bounding box center [394, 37] width 5 height 9
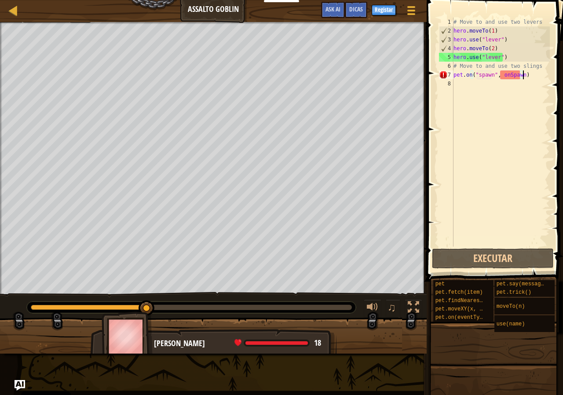
click at [525, 74] on div "# Move to and use two levers hero . moveTo ( 1 ) hero . use ( "lever" ) hero . …" at bounding box center [501, 141] width 98 height 246
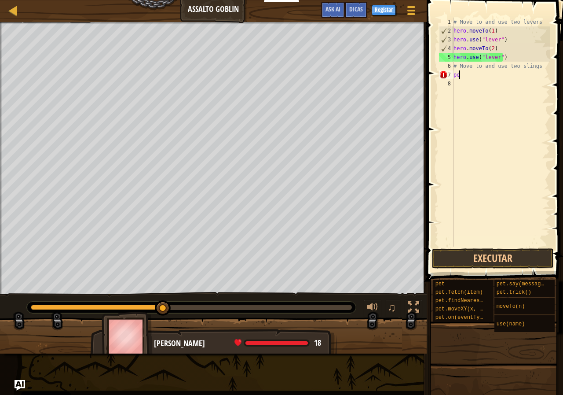
type textarea "p"
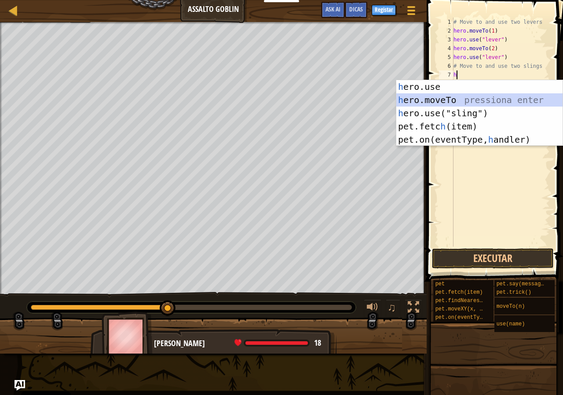
click at [439, 98] on div "h ero.use pressiona enter h ero.moveTo pressiona enter h ero.use("sling") press…" at bounding box center [479, 126] width 166 height 92
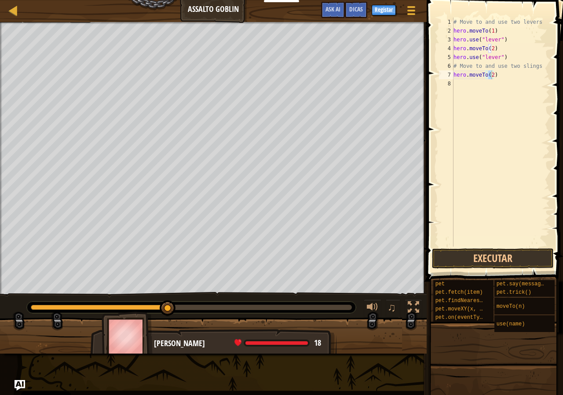
click at [484, 269] on span at bounding box center [495, 127] width 143 height 307
click at [475, 263] on button "Executar" at bounding box center [493, 258] width 122 height 20
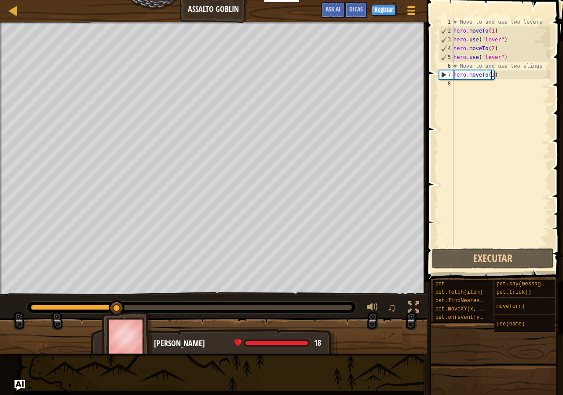
click at [498, 75] on div "# Move to and use two levers hero . moveTo ( 1 ) hero . use ( "lever" ) hero . …" at bounding box center [501, 141] width 98 height 246
click at [497, 76] on div "# Move to and use two levers hero . moveTo ( 1 ) hero . use ( "lever" ) hero . …" at bounding box center [501, 141] width 98 height 246
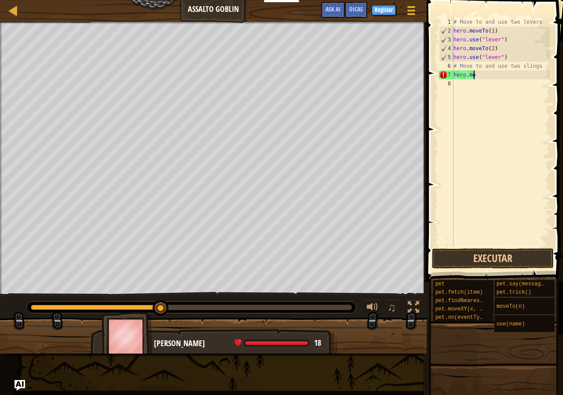
type textarea "h"
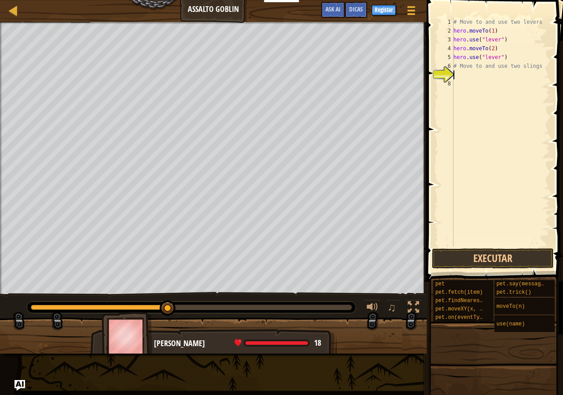
click at [457, 75] on div "# Move to and use two levers hero . moveTo ( 1 ) hero . use ( "lever" ) hero . …" at bounding box center [501, 141] width 98 height 246
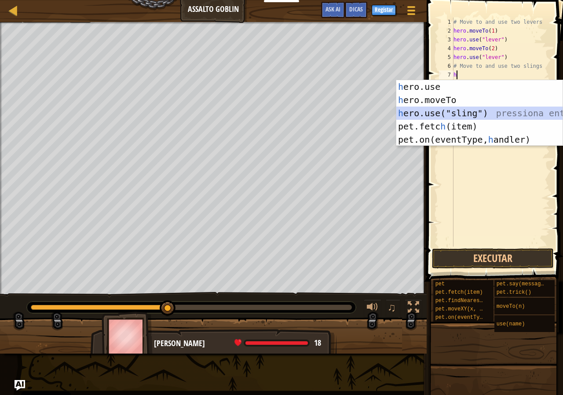
click at [450, 112] on div "h ero.use pressiona enter h ero.moveTo pressiona enter h ero.use("sling") press…" at bounding box center [479, 126] width 166 height 92
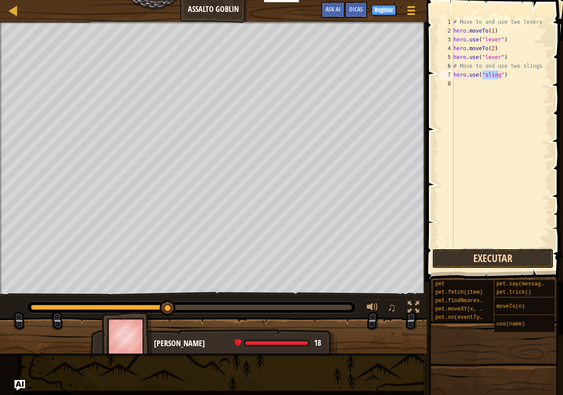
click at [479, 251] on button "Executar" at bounding box center [493, 258] width 122 height 20
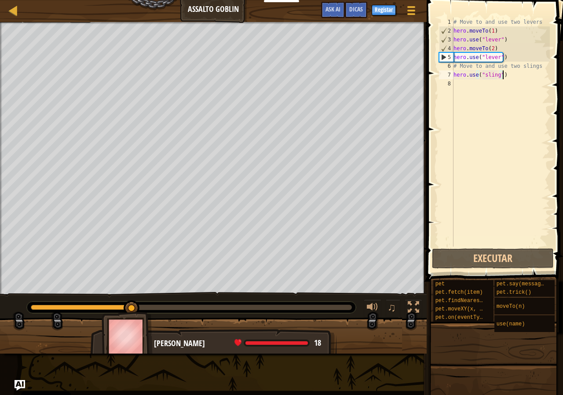
click at [505, 77] on div "# Move to and use two levers hero . moveTo ( 1 ) hero . use ( "lever" ) hero . …" at bounding box center [501, 141] width 98 height 246
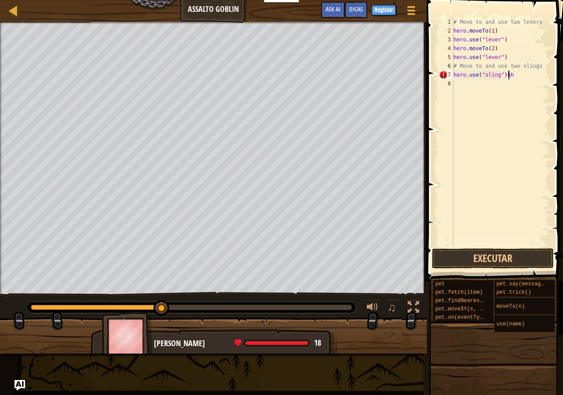
click at [512, 79] on div "# Move to and use two levers hero . moveTo ( 1 ) hero . use ( "lever" ) hero . …" at bounding box center [501, 141] width 98 height 246
type textarea "h"
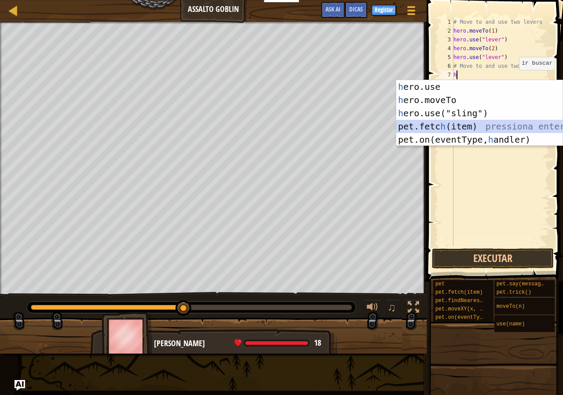
click at [468, 127] on div "h ero.use pressiona enter h ero.moveTo pressiona enter h ero.use("sling") press…" at bounding box center [479, 126] width 166 height 92
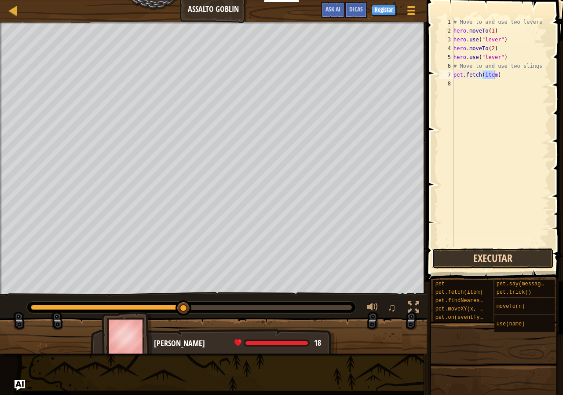
click at [485, 259] on button "Executar" at bounding box center [493, 258] width 122 height 20
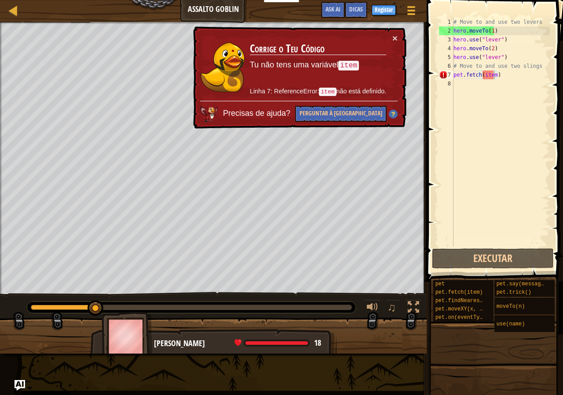
click at [391, 32] on div "× Corrige o Teu Código Tu não tens uma variável item Linha 7: ReferenceError: i…" at bounding box center [298, 77] width 215 height 102
click at [392, 39] on div "× Corrige o Teu Código Tu não tens uma variável item Linha 7: ReferenceError: i…" at bounding box center [298, 77] width 215 height 102
drag, startPoint x: 394, startPoint y: 39, endPoint x: 489, endPoint y: 121, distance: 125.0
click at [398, 50] on div "× Corrige o Teu Código Tu não tens uma variável item Linha 7: ReferenceError: i…" at bounding box center [298, 77] width 215 height 102
click at [500, 74] on div "# Move to and use two levers hero . moveTo ( 1 ) hero . use ( "lever" ) hero . …" at bounding box center [501, 141] width 98 height 246
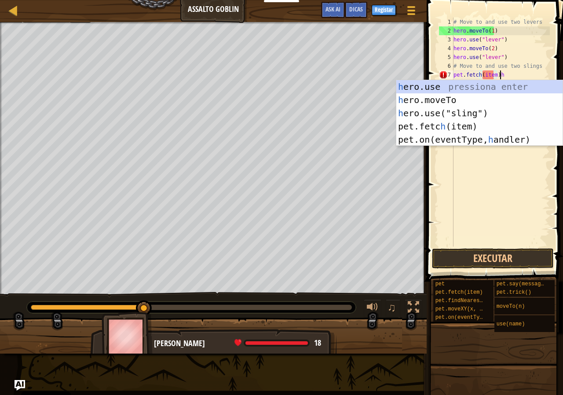
scroll to position [4, 4]
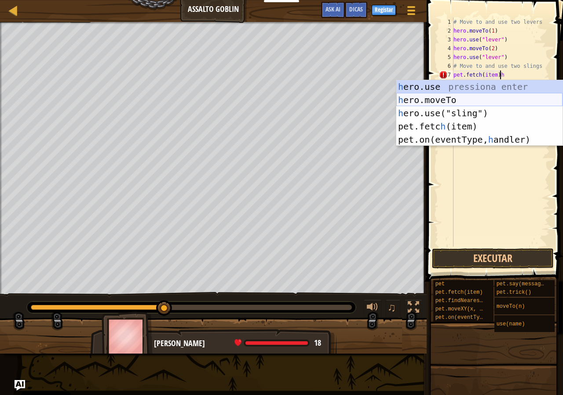
click at [429, 97] on div "h ero.use pressiona enter h ero.moveTo pressiona enter h ero.use("sling") press…" at bounding box center [479, 126] width 166 height 92
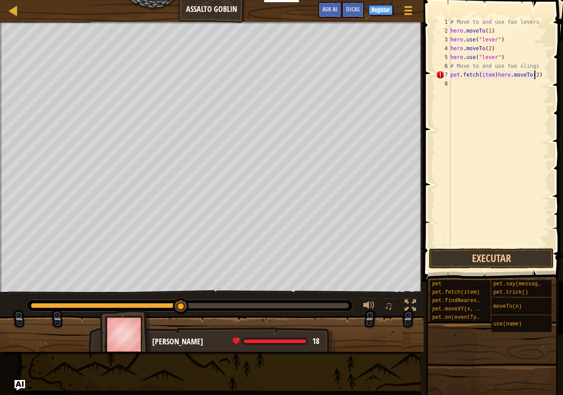
click at [535, 79] on div "# Move to and use two levers hero . moveTo ( 1 ) hero . use ( "lever" ) hero . …" at bounding box center [499, 141] width 101 height 246
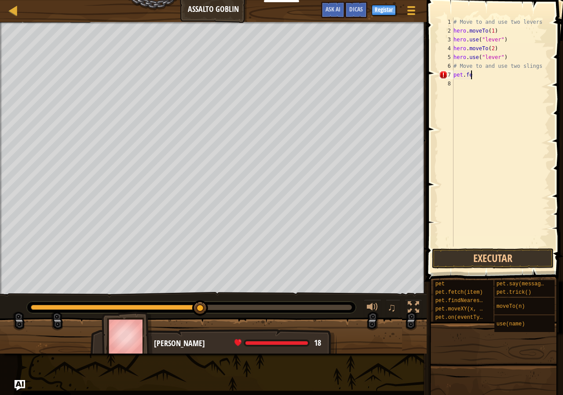
scroll to position [4, 0]
type textarea "p"
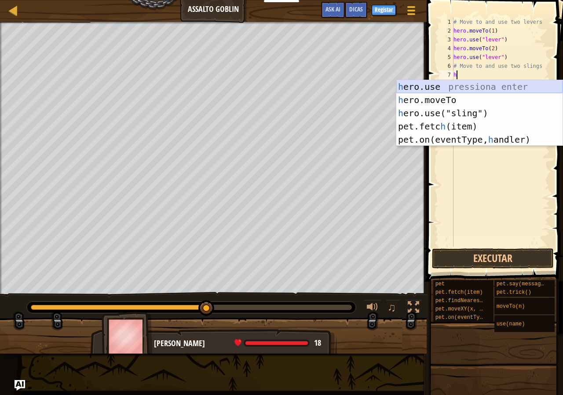
click at [422, 88] on div "h ero.use pressiona enter h ero.moveTo pressiona enter h ero.use("sling") press…" at bounding box center [479, 126] width 166 height 92
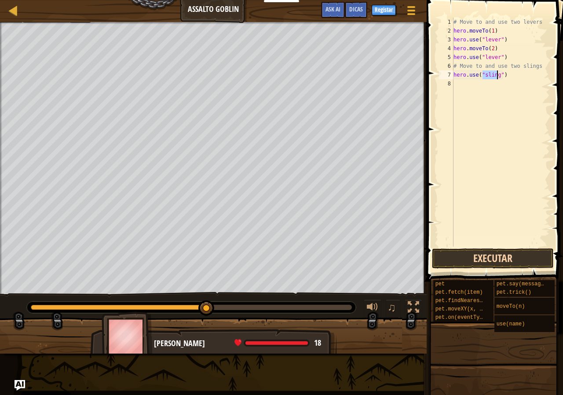
type textarea "hero.use("sling")"
click at [480, 255] on button "Executar" at bounding box center [493, 258] width 122 height 20
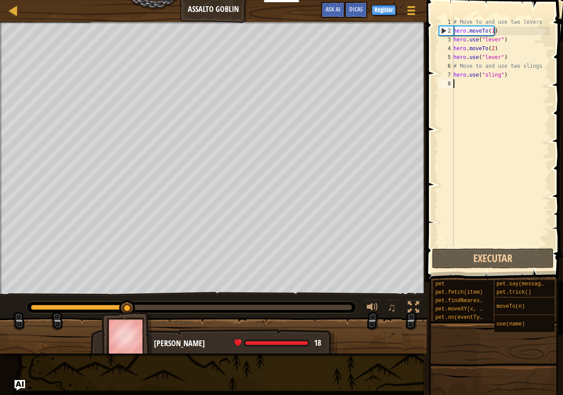
click at [508, 80] on div "# Move to and use two levers hero . moveTo ( 1 ) hero . use ( "lever" ) hero . …" at bounding box center [501, 141] width 98 height 246
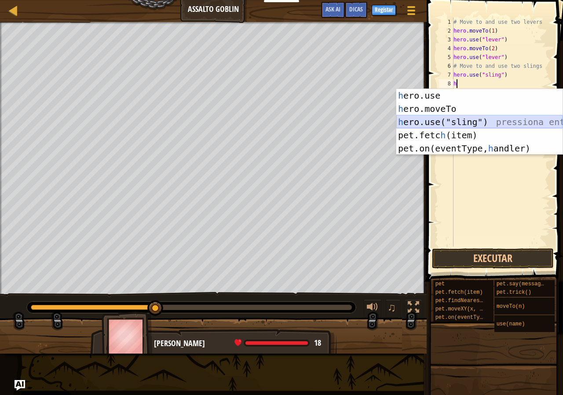
click at [431, 118] on div "h ero.use pressiona enter h ero.moveTo pressiona enter h ero.use("sling") press…" at bounding box center [479, 135] width 166 height 92
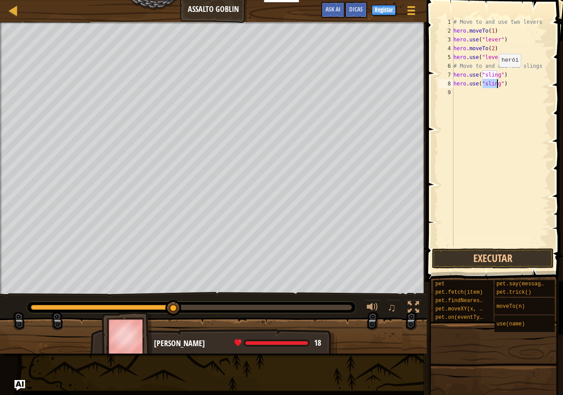
click at [494, 76] on div "# Move to and use two levers hero . moveTo ( 1 ) hero . use ( "lever" ) hero . …" at bounding box center [501, 141] width 98 height 246
click at [490, 252] on button "Executar" at bounding box center [493, 258] width 122 height 20
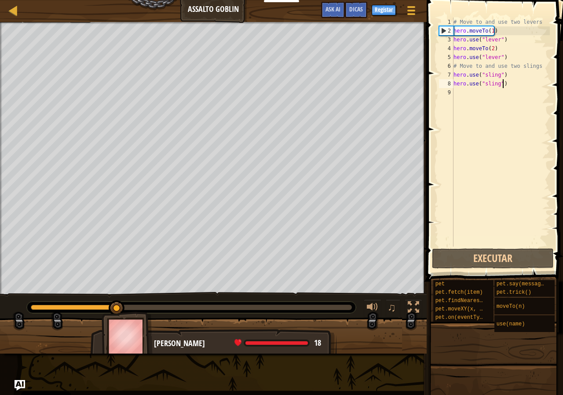
click at [502, 84] on div "# Move to and use two levers hero . moveTo ( 1 ) hero . use ( "lever" ) hero . …" at bounding box center [501, 141] width 98 height 246
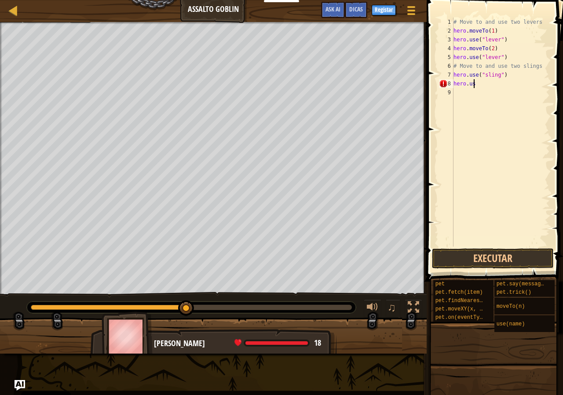
scroll to position [4, 1]
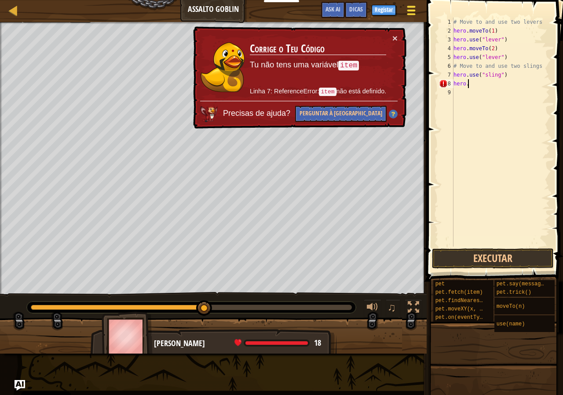
type textarea "hero."
